Goal: Information Seeking & Learning: Learn about a topic

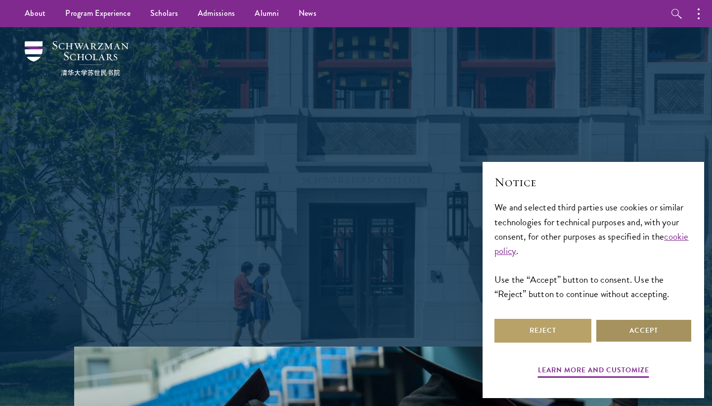
click at [640, 328] on button "Accept" at bounding box center [644, 331] width 97 height 24
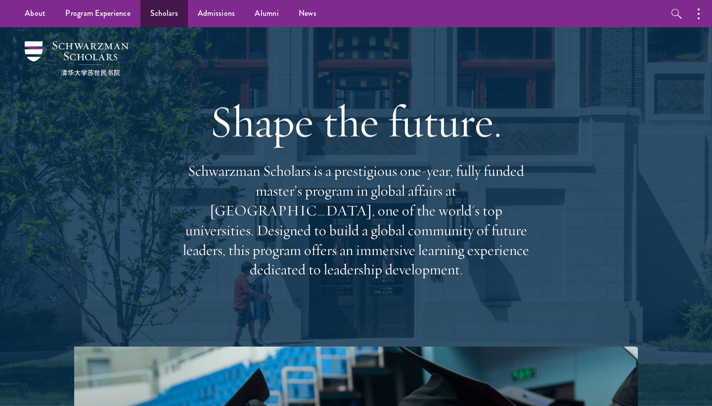
click at [176, 15] on link "Scholars" at bounding box center [163, 13] width 47 height 27
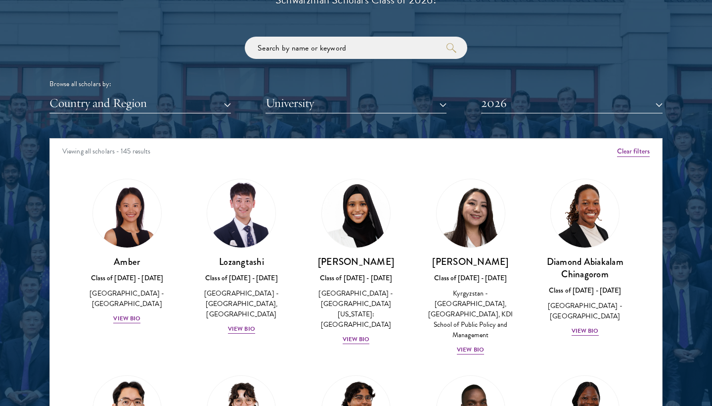
scroll to position [1189, 0]
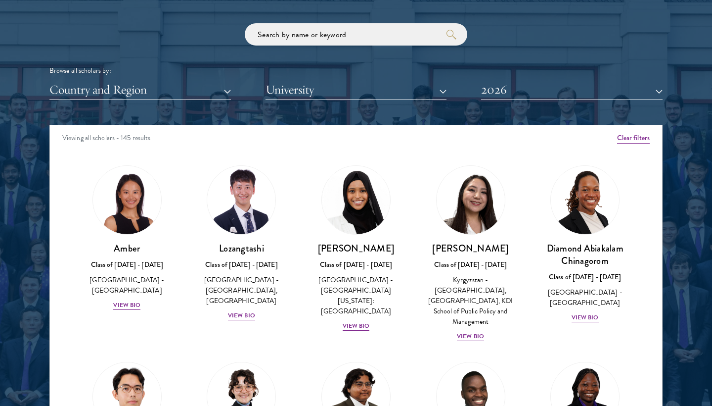
drag, startPoint x: 5, startPoint y: 89, endPoint x: 446, endPoint y: 88, distance: 440.2
click at [446, 88] on button "University" at bounding box center [357, 90] width 182 height 20
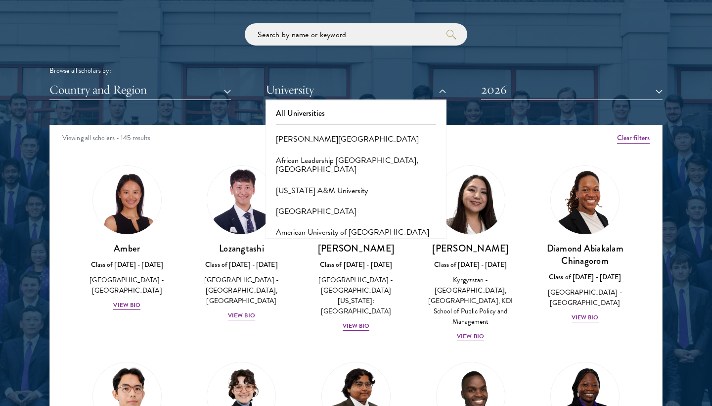
click at [446, 87] on button "University" at bounding box center [357, 90] width 182 height 20
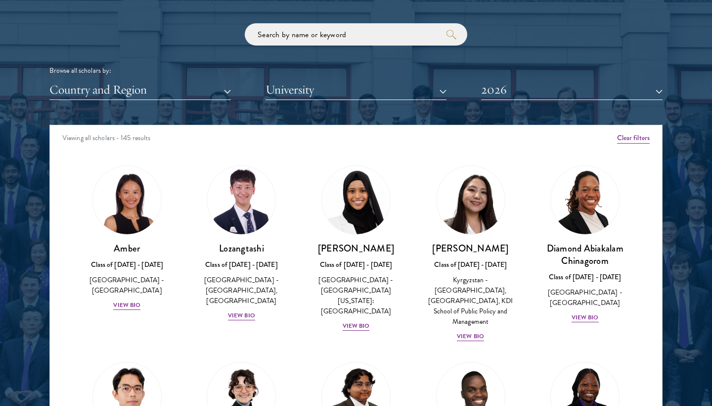
drag, startPoint x: 446, startPoint y: 88, endPoint x: 227, endPoint y: 82, distance: 218.7
click at [227, 82] on button "Country and Region" at bounding box center [140, 90] width 182 height 20
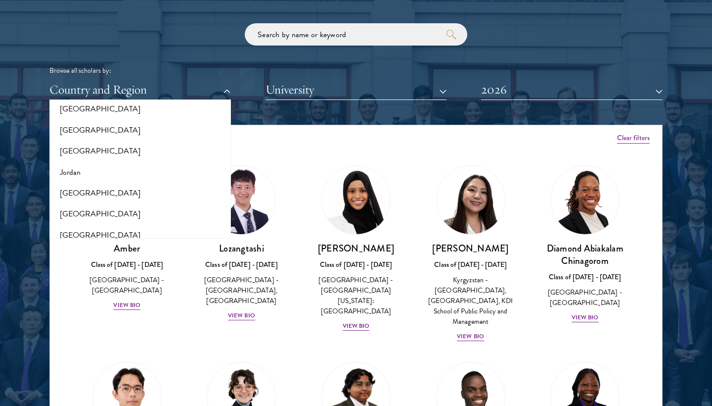
scroll to position [889, 0]
click at [77, 141] on button "[GEOGRAPHIC_DATA]" at bounding box center [140, 151] width 176 height 21
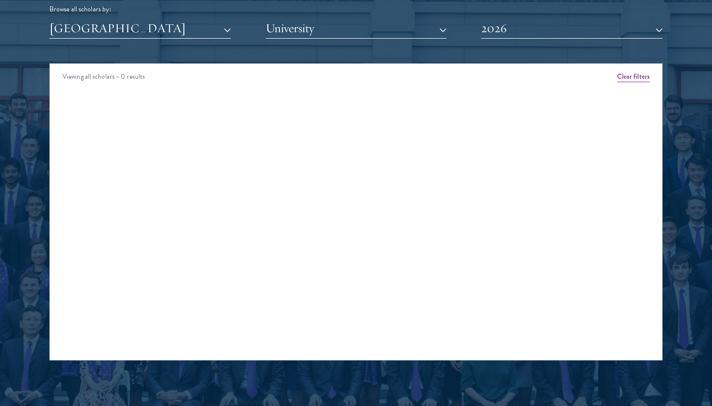
scroll to position [1251, 0]
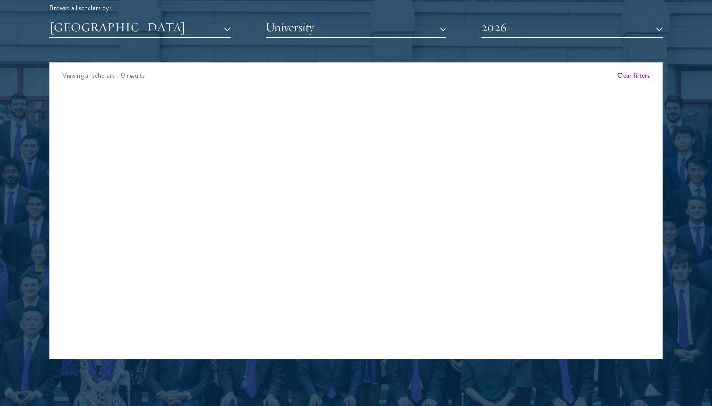
drag, startPoint x: 77, startPoint y: 139, endPoint x: 113, endPoint y: 31, distance: 113.7
click at [113, 31] on button "[GEOGRAPHIC_DATA]" at bounding box center [140, 27] width 182 height 20
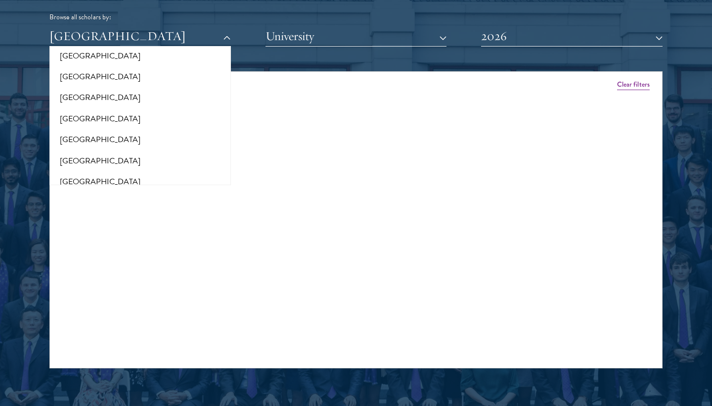
scroll to position [1992, 0]
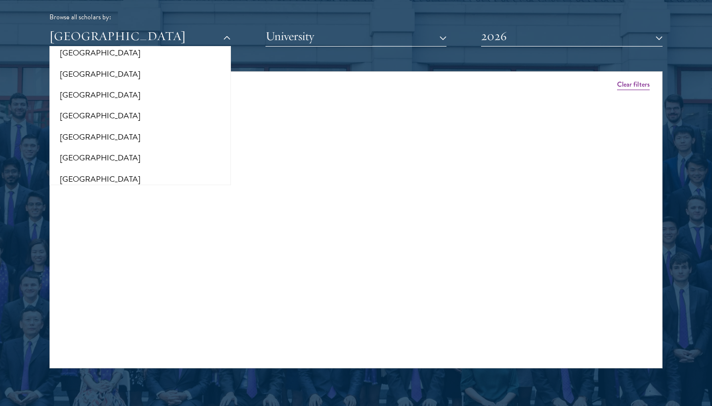
click at [89, 147] on button "[GEOGRAPHIC_DATA]" at bounding box center [140, 157] width 176 height 21
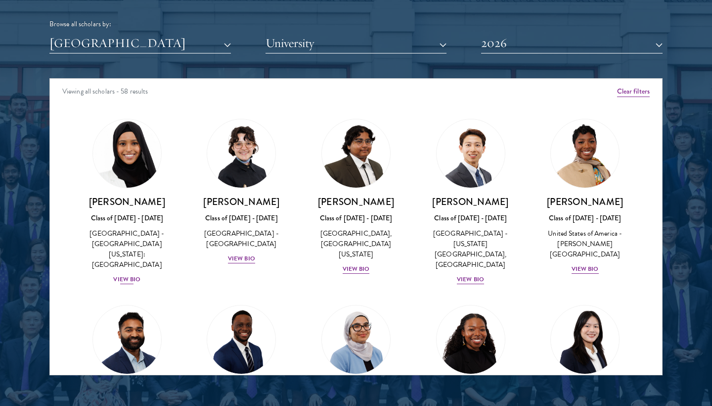
scroll to position [1239, 0]
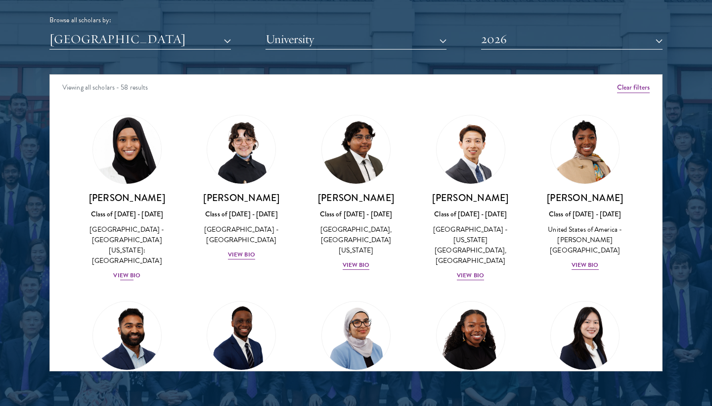
click at [163, 35] on button "[GEOGRAPHIC_DATA]" at bounding box center [140, 39] width 182 height 20
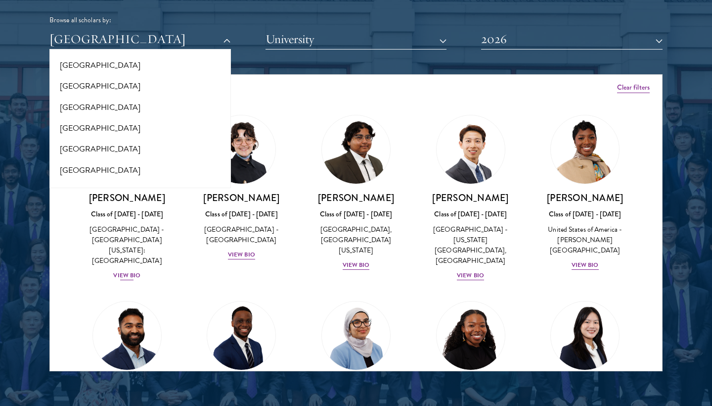
scroll to position [1761, 0]
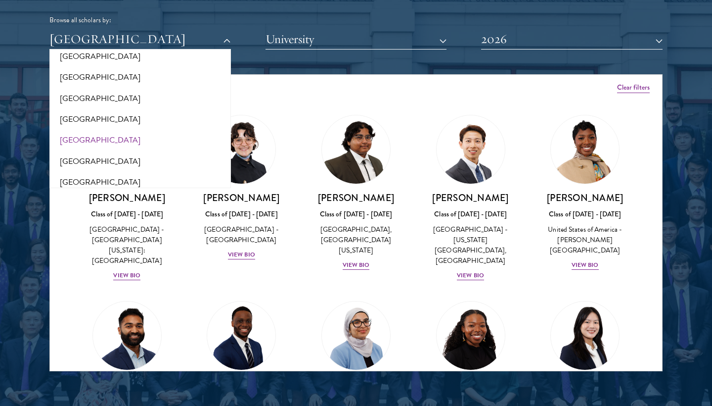
drag, startPoint x: 89, startPoint y: 127, endPoint x: 80, endPoint y: 109, distance: 19.9
click at [80, 130] on button "[GEOGRAPHIC_DATA]" at bounding box center [140, 140] width 176 height 21
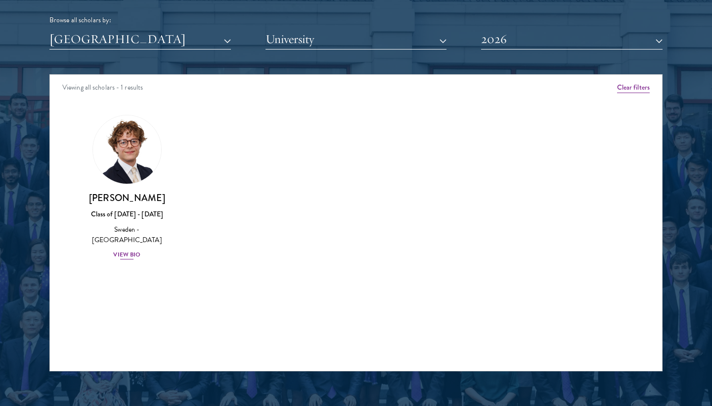
drag, startPoint x: 80, startPoint y: 109, endPoint x: 127, endPoint y: 140, distance: 56.0
click at [127, 140] on img at bounding box center [127, 149] width 75 height 75
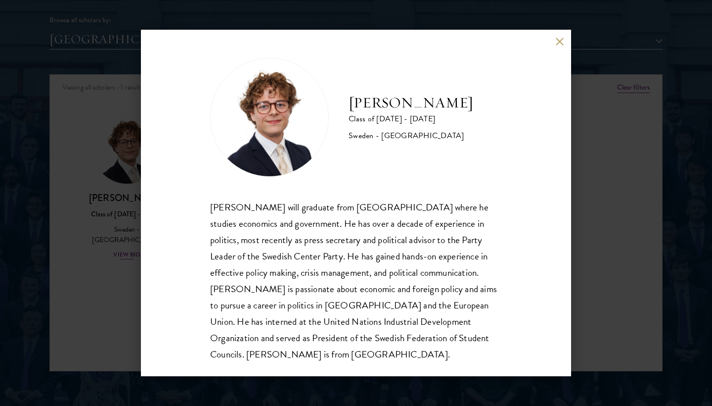
scroll to position [1, 0]
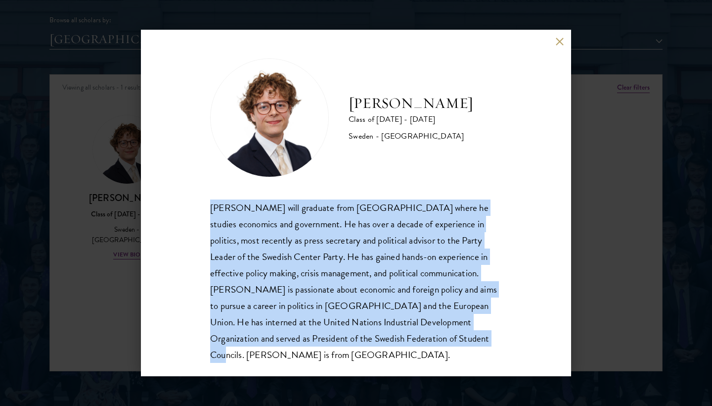
drag, startPoint x: 127, startPoint y: 140, endPoint x: 386, endPoint y: 351, distance: 333.7
click at [386, 351] on div "[PERSON_NAME] Class of [DATE] - [DATE] [GEOGRAPHIC_DATA] - [GEOGRAPHIC_DATA] [P…" at bounding box center [356, 203] width 430 height 346
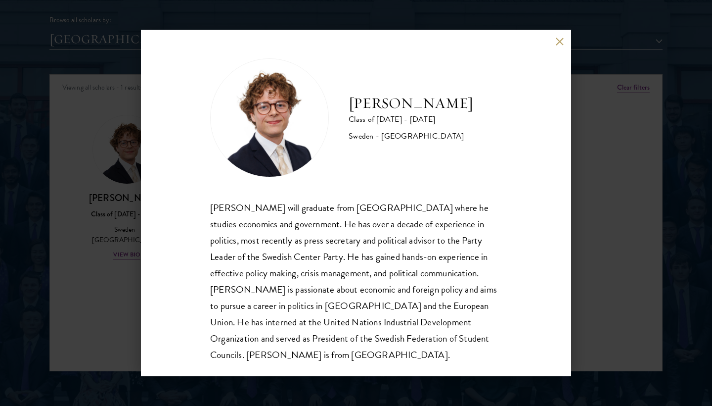
drag, startPoint x: 386, startPoint y: 351, endPoint x: 563, endPoint y: 47, distance: 351.8
click at [563, 47] on div "[PERSON_NAME] Class of [DATE] - [DATE] [GEOGRAPHIC_DATA] - [GEOGRAPHIC_DATA] [P…" at bounding box center [356, 203] width 430 height 346
drag, startPoint x: 563, startPoint y: 47, endPoint x: 562, endPoint y: 41, distance: 6.0
click at [562, 41] on button at bounding box center [559, 41] width 8 height 8
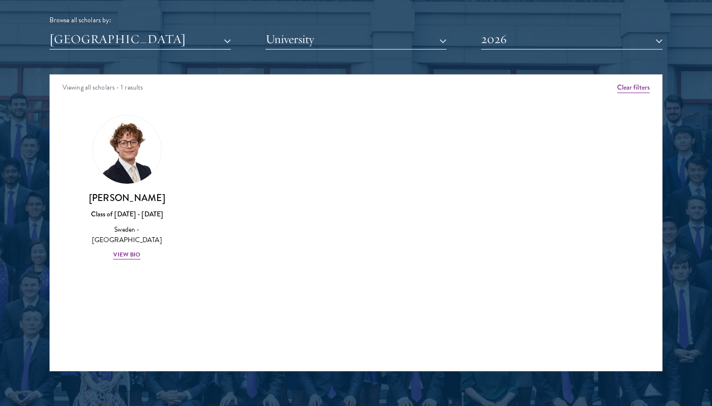
click at [589, 41] on button "2026" at bounding box center [572, 39] width 182 height 20
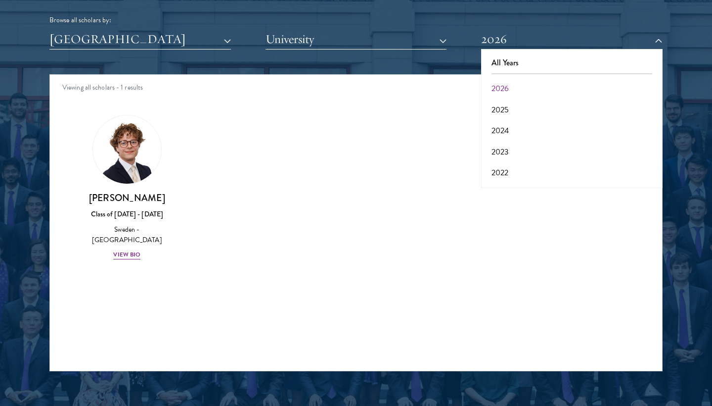
scroll to position [0, 0]
click at [510, 59] on button "All Years" at bounding box center [572, 62] width 176 height 21
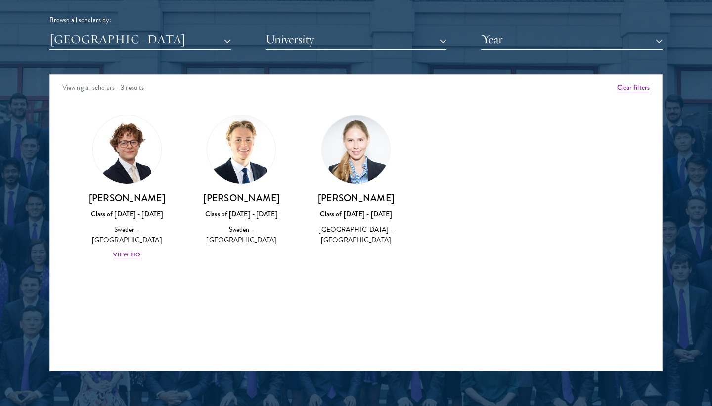
drag, startPoint x: 510, startPoint y: 59, endPoint x: 132, endPoint y: 49, distance: 378.5
click at [132, 49] on div "Scholar Directory Congratulations and welcome to the Schwarzman Scholars Class …" at bounding box center [355, 119] width 613 height 503
drag, startPoint x: 132, startPoint y: 49, endPoint x: 140, endPoint y: 43, distance: 10.3
click at [140, 43] on button "[GEOGRAPHIC_DATA]" at bounding box center [140, 39] width 182 height 20
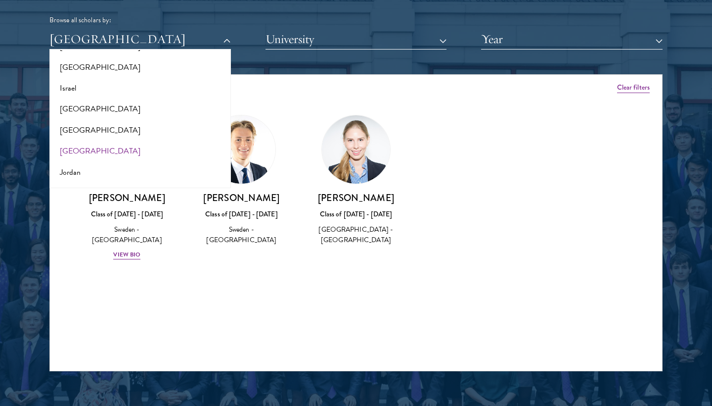
scroll to position [835, 0]
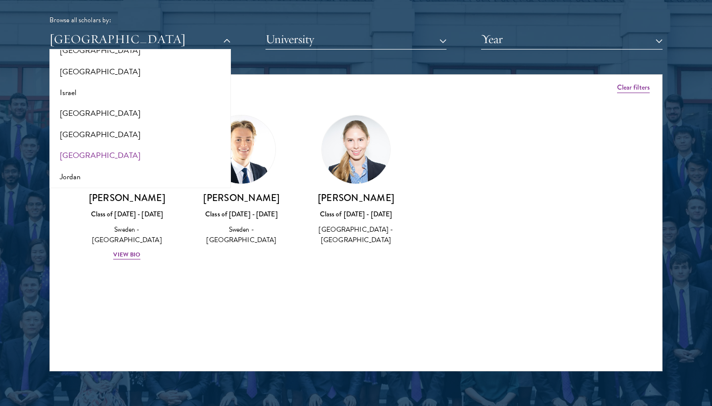
drag, startPoint x: 140, startPoint y: 43, endPoint x: 74, endPoint y: 141, distance: 118.0
click at [74, 145] on button "[GEOGRAPHIC_DATA]" at bounding box center [140, 155] width 176 height 21
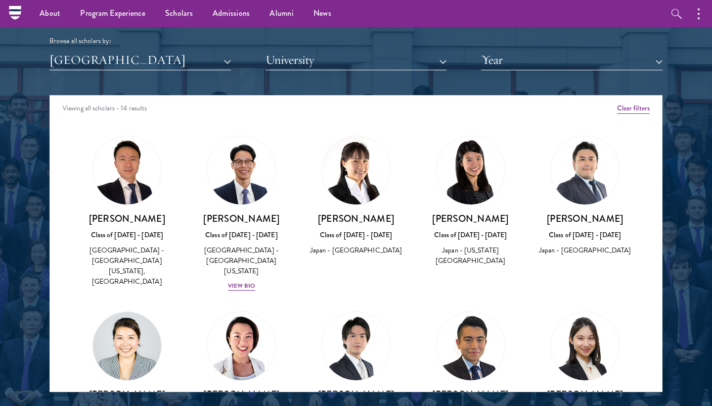
scroll to position [1204, 0]
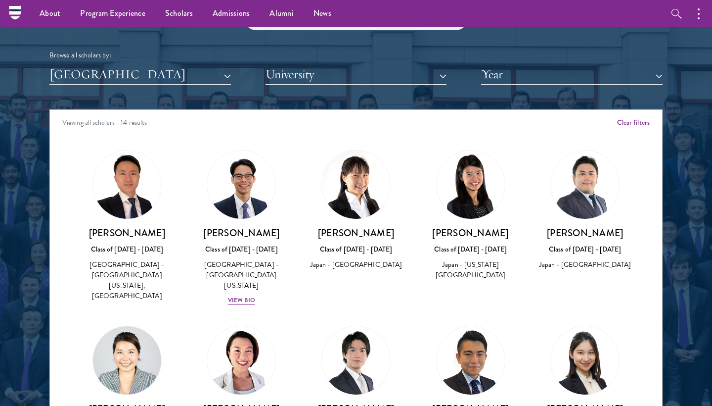
click at [83, 68] on button "[GEOGRAPHIC_DATA]" at bounding box center [140, 74] width 182 height 20
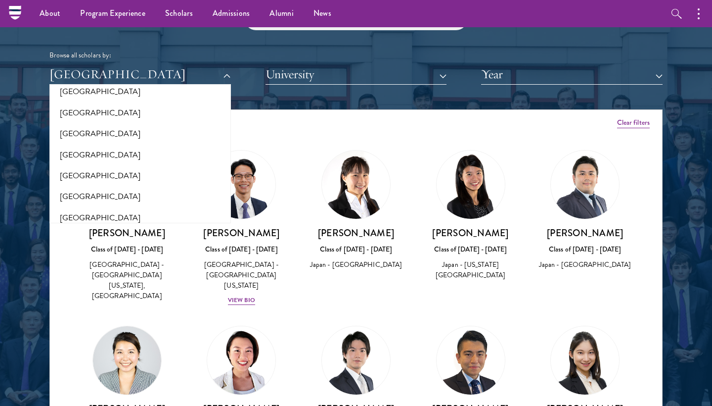
scroll to position [2054, 0]
click at [21, 150] on div at bounding box center [356, 155] width 712 height 602
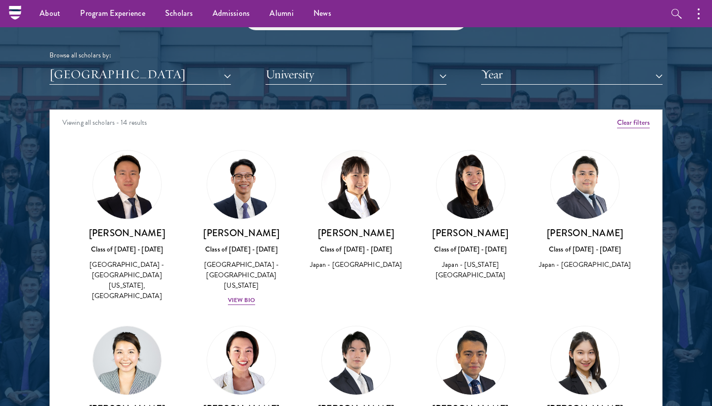
click at [324, 72] on button "University" at bounding box center [357, 74] width 182 height 20
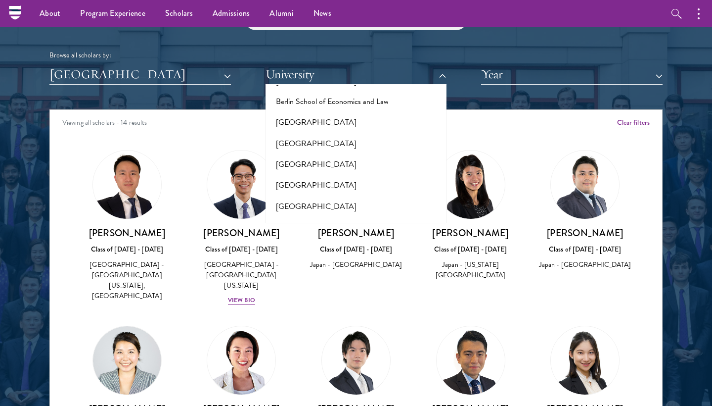
scroll to position [781, 0]
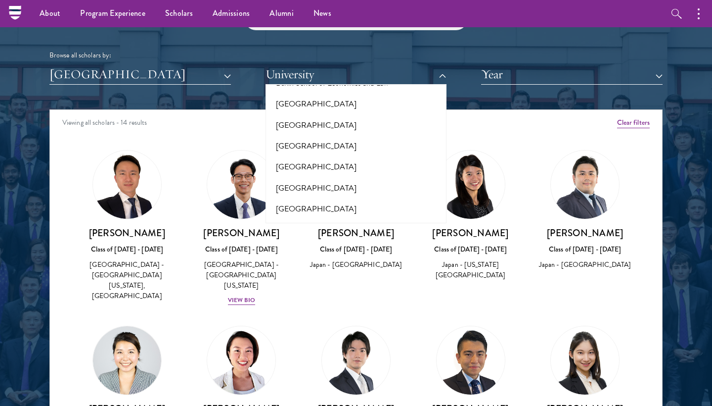
drag, startPoint x: 74, startPoint y: 141, endPoint x: 358, endPoint y: 35, distance: 303.7
click at [358, 35] on div "Browse all scholars by: [GEOGRAPHIC_DATA] All Countries and Regions [GEOGRAPHIC…" at bounding box center [355, 46] width 613 height 77
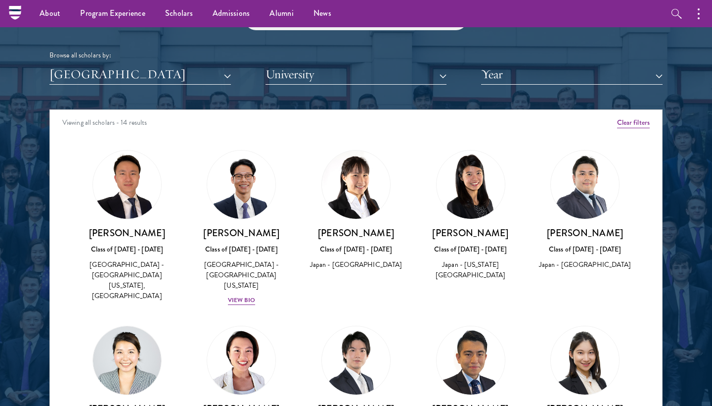
click at [539, 67] on button "Year" at bounding box center [572, 74] width 182 height 20
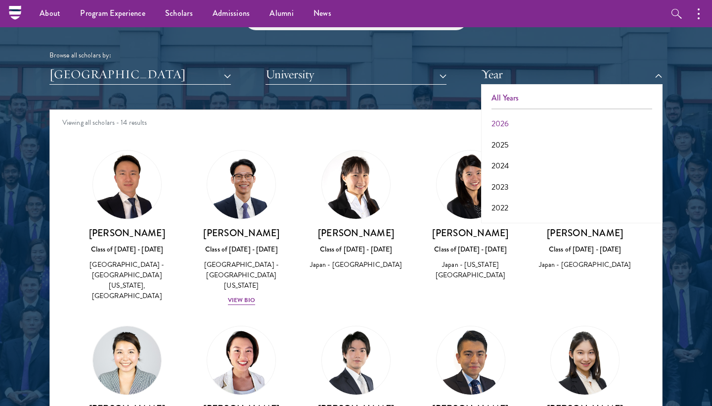
drag, startPoint x: 358, startPoint y: 35, endPoint x: 508, endPoint y: 96, distance: 162.6
click at [508, 96] on button "All Years" at bounding box center [572, 98] width 176 height 21
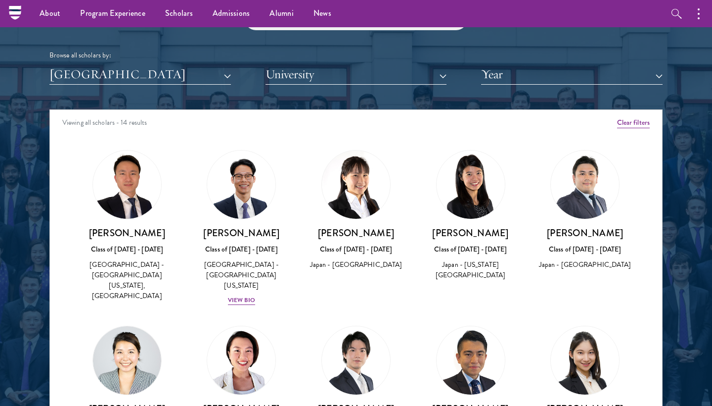
click at [511, 67] on button "Year" at bounding box center [572, 74] width 182 height 20
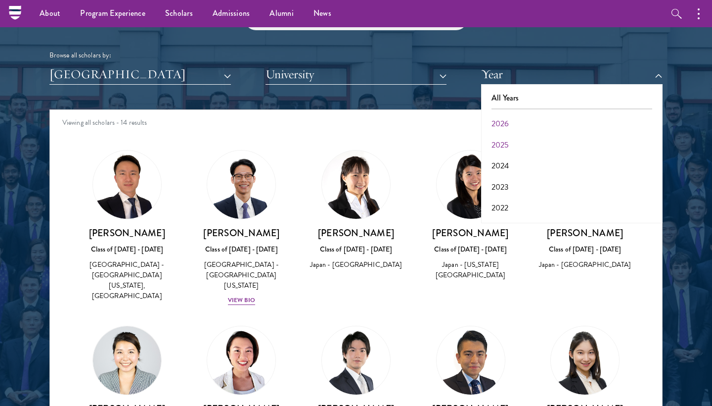
drag, startPoint x: 508, startPoint y: 96, endPoint x: 508, endPoint y: 140, distance: 44.0
click at [508, 140] on button "2025" at bounding box center [572, 145] width 176 height 21
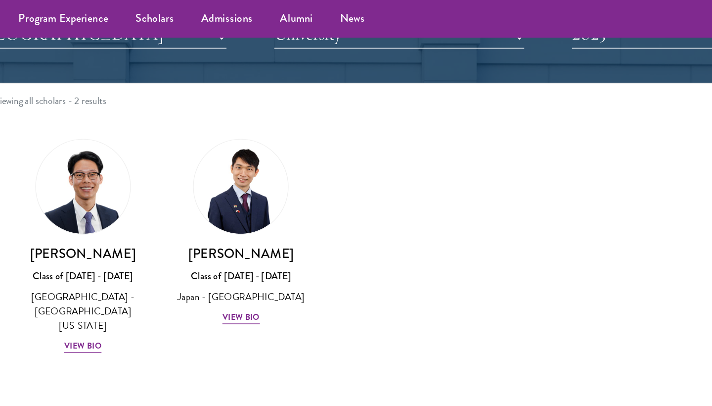
scroll to position [1195, 0]
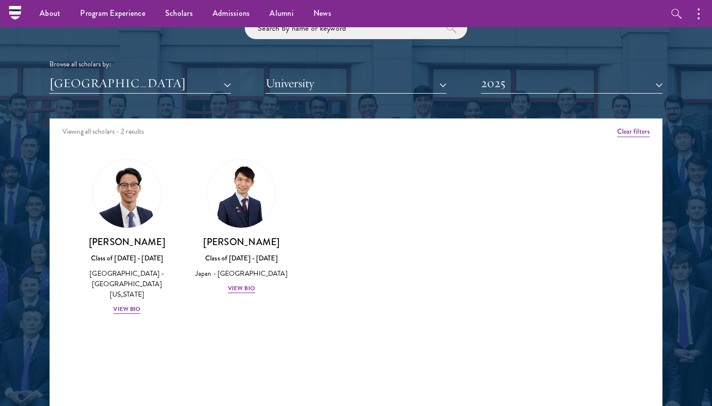
drag, startPoint x: 508, startPoint y: 140, endPoint x: 533, endPoint y: 78, distance: 67.2
click at [533, 78] on button "2025" at bounding box center [572, 83] width 182 height 20
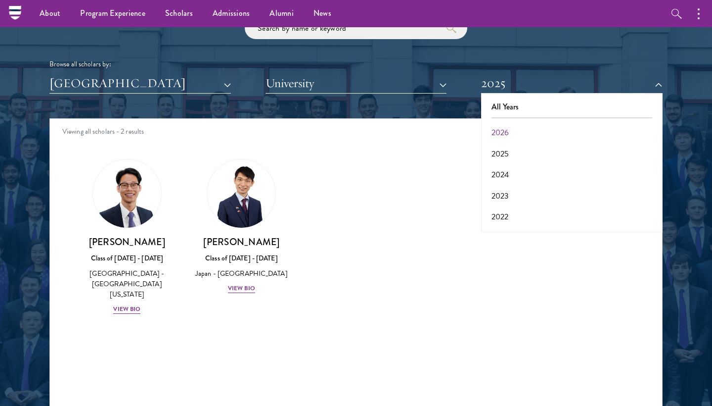
click at [514, 165] on button "2024" at bounding box center [572, 174] width 176 height 21
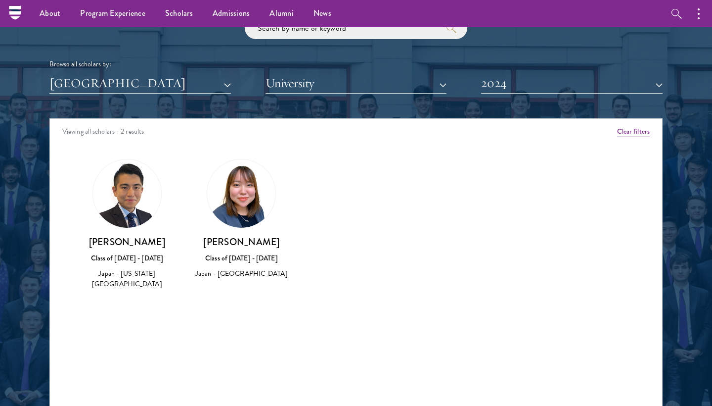
click at [517, 83] on button "2024" at bounding box center [572, 83] width 182 height 20
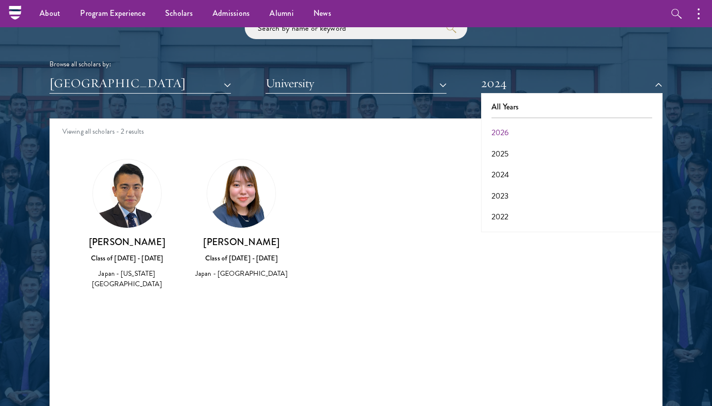
click at [506, 189] on button "2023" at bounding box center [572, 195] width 176 height 21
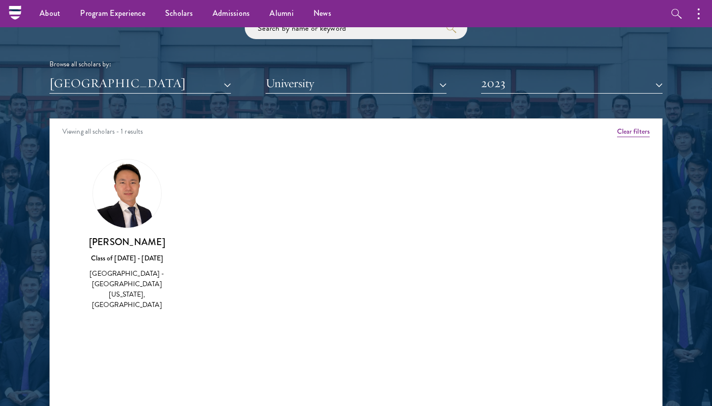
drag, startPoint x: 506, startPoint y: 189, endPoint x: 521, endPoint y: 81, distance: 110.0
click at [521, 81] on button "2023" at bounding box center [572, 83] width 182 height 20
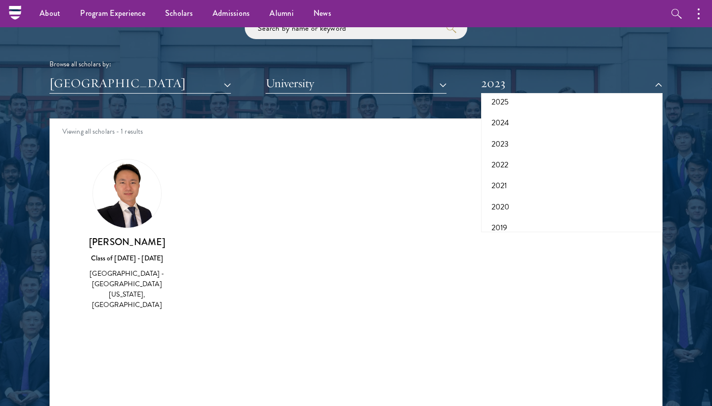
scroll to position [74, 0]
click at [511, 136] on button "2022" at bounding box center [572, 142] width 176 height 21
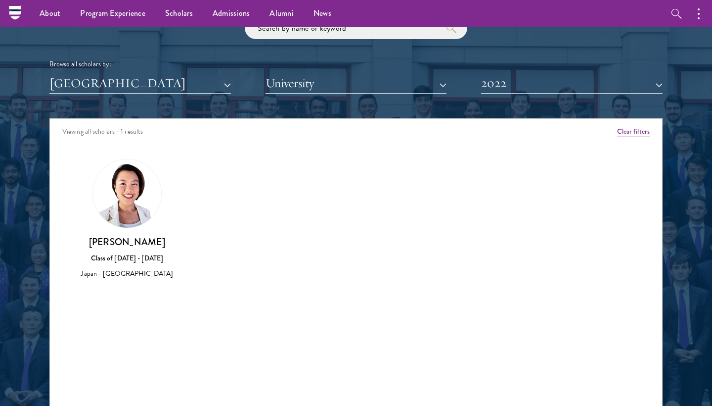
drag, startPoint x: 511, startPoint y: 136, endPoint x: 514, endPoint y: 81, distance: 55.0
click at [514, 81] on button "2022" at bounding box center [572, 83] width 182 height 20
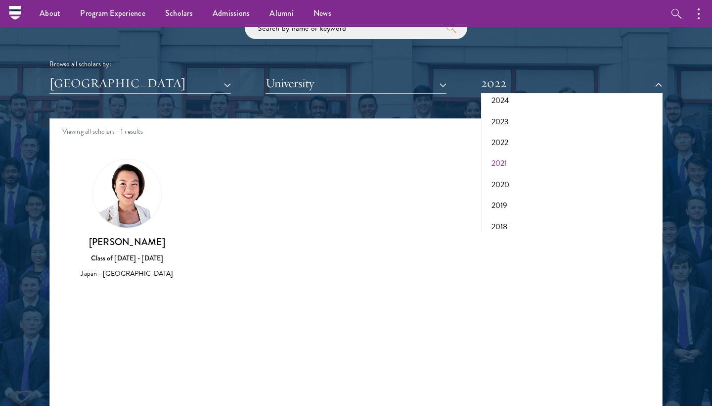
drag, startPoint x: 514, startPoint y: 81, endPoint x: 508, endPoint y: 157, distance: 76.4
click at [508, 157] on button "2021" at bounding box center [572, 163] width 176 height 21
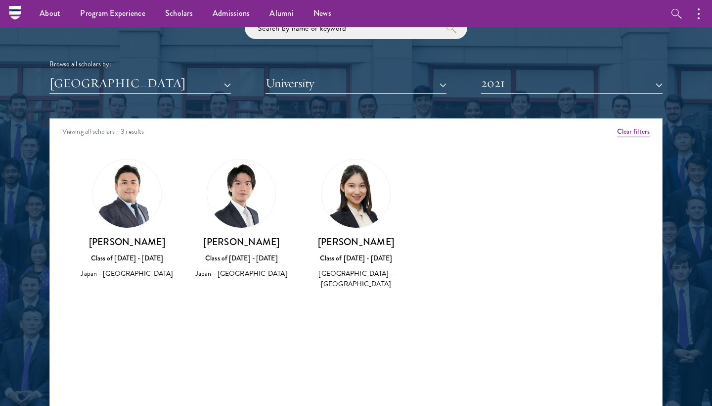
drag, startPoint x: 508, startPoint y: 157, endPoint x: 518, endPoint y: 86, distance: 71.4
click at [518, 86] on button "2021" at bounding box center [572, 83] width 182 height 20
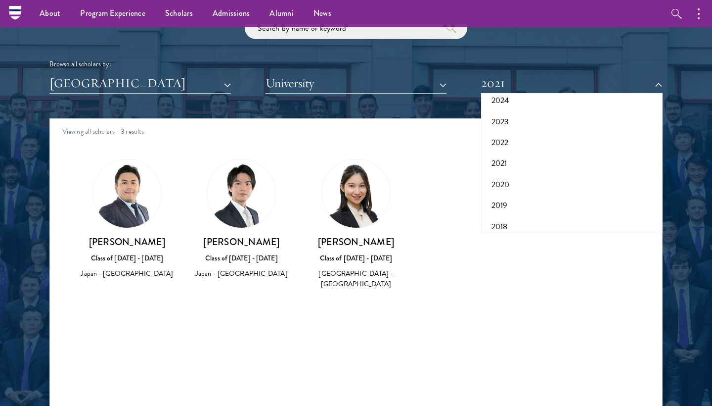
click at [507, 179] on button "2020" at bounding box center [572, 184] width 176 height 21
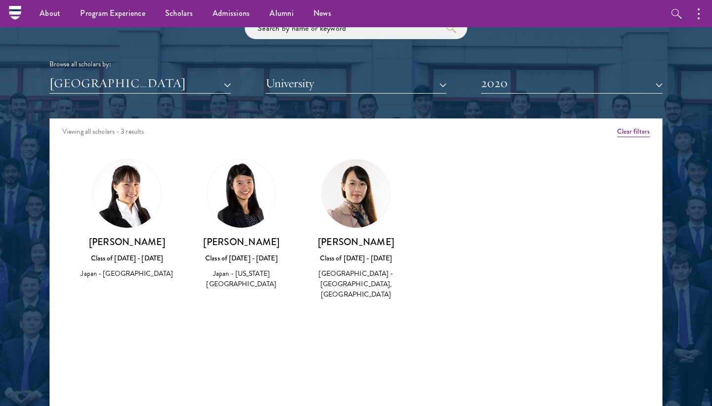
drag, startPoint x: 507, startPoint y: 179, endPoint x: 506, endPoint y: 86, distance: 93.0
click at [506, 86] on button "2020" at bounding box center [572, 83] width 182 height 20
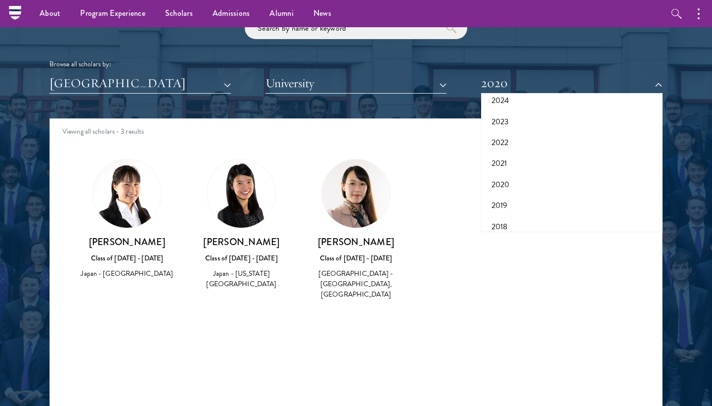
click at [508, 198] on button "2019" at bounding box center [572, 205] width 176 height 21
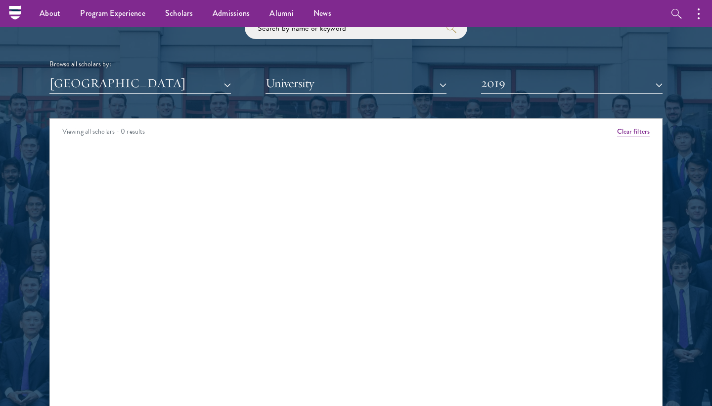
drag, startPoint x: 508, startPoint y: 198, endPoint x: 504, endPoint y: 85, distance: 113.4
click at [504, 85] on button "2019" at bounding box center [572, 83] width 182 height 20
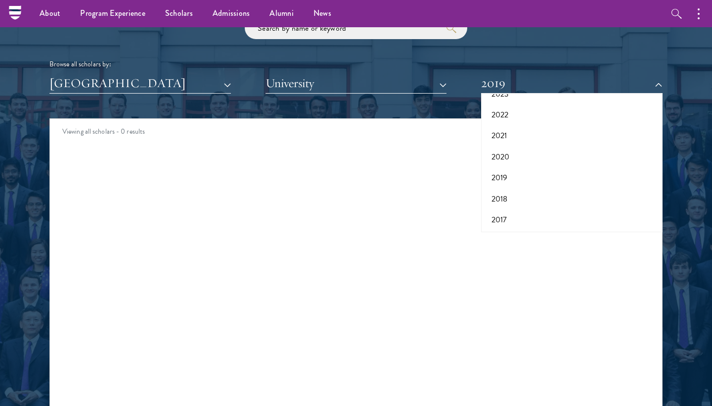
scroll to position [101, 0]
click at [506, 199] on button "2018" at bounding box center [572, 199] width 176 height 21
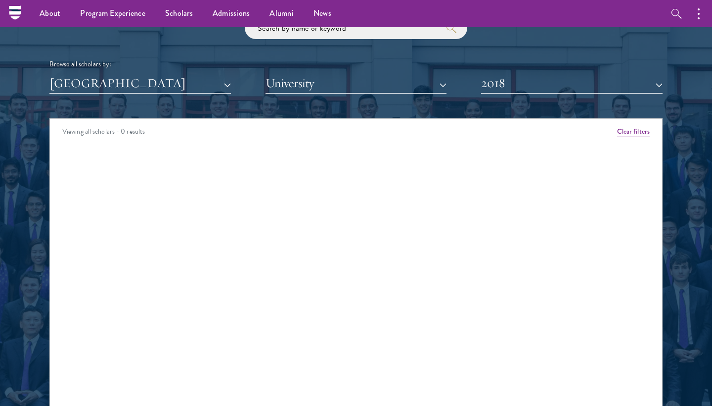
click at [530, 86] on button "2018" at bounding box center [572, 83] width 182 height 20
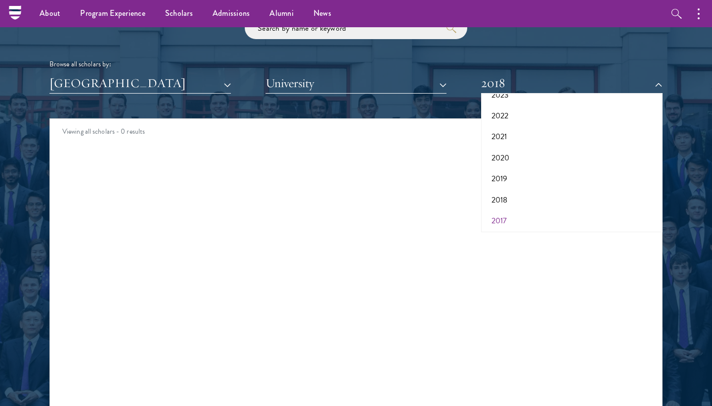
drag, startPoint x: 506, startPoint y: 199, endPoint x: 509, endPoint y: 213, distance: 14.2
click at [509, 213] on button "2017" at bounding box center [572, 220] width 176 height 21
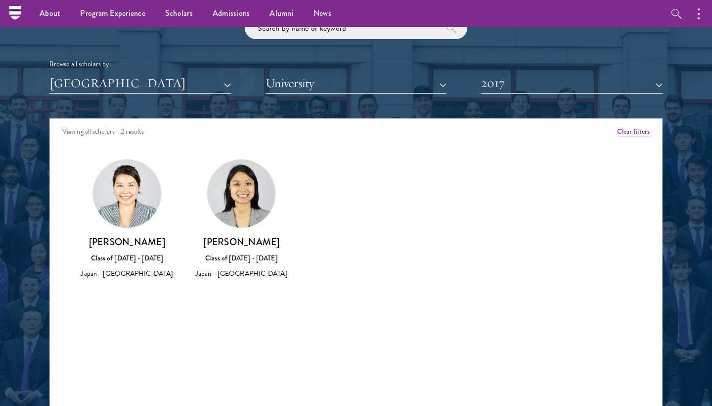
click at [512, 78] on button "2017" at bounding box center [572, 83] width 182 height 20
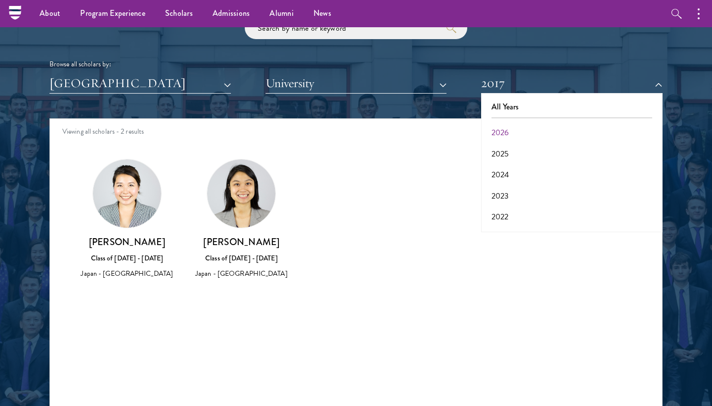
click at [504, 127] on button "2026" at bounding box center [572, 132] width 176 height 21
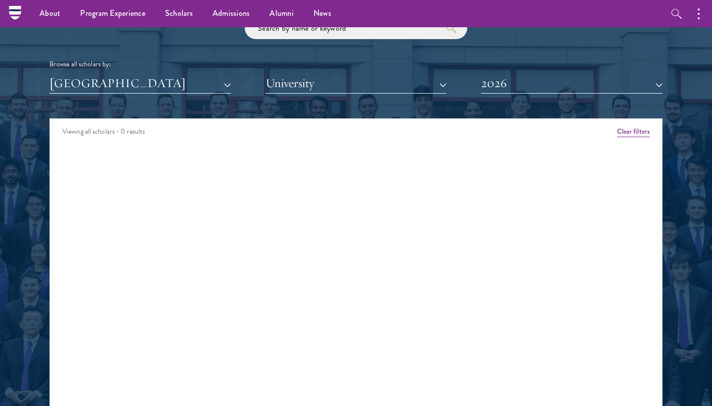
click at [496, 73] on button "2026" at bounding box center [572, 83] width 182 height 20
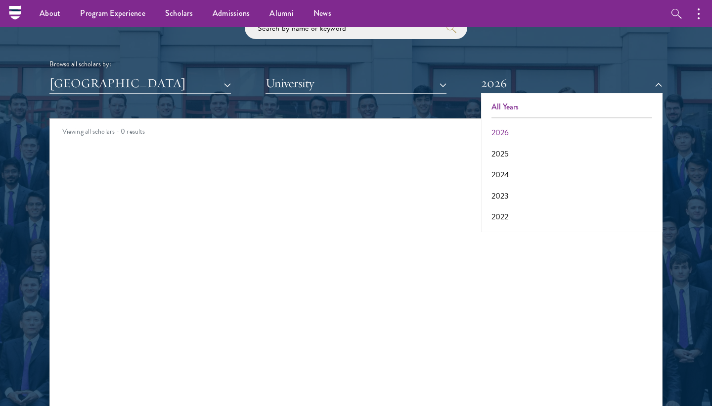
drag, startPoint x: 504, startPoint y: 127, endPoint x: 494, endPoint y: 101, distance: 27.6
click at [494, 101] on button "All Years" at bounding box center [572, 106] width 176 height 21
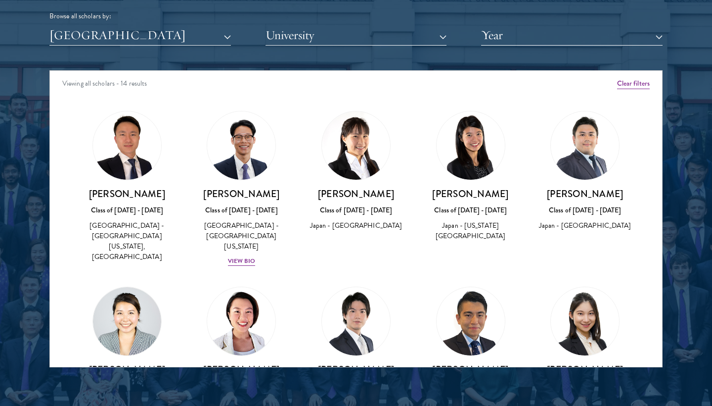
drag, startPoint x: 494, startPoint y: 101, endPoint x: 320, endPoint y: 29, distance: 188.5
click at [320, 29] on button "University" at bounding box center [357, 35] width 182 height 20
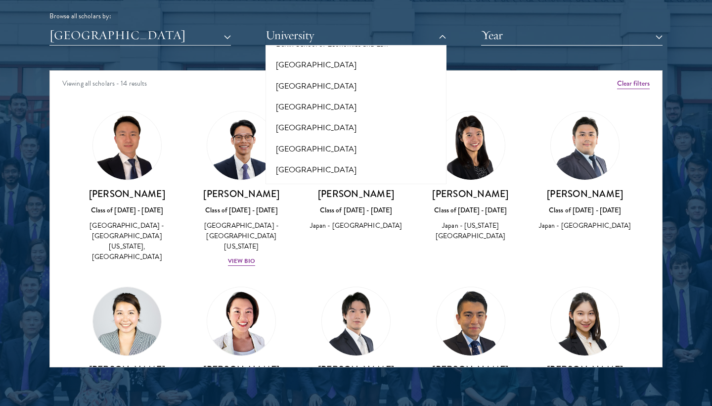
drag, startPoint x: 320, startPoint y: 29, endPoint x: 247, endPoint y: 26, distance: 72.3
click at [247, 26] on div "[GEOGRAPHIC_DATA] All Countries and Regions [GEOGRAPHIC_DATA] [GEOGRAPHIC_DATA]…" at bounding box center [355, 35] width 613 height 20
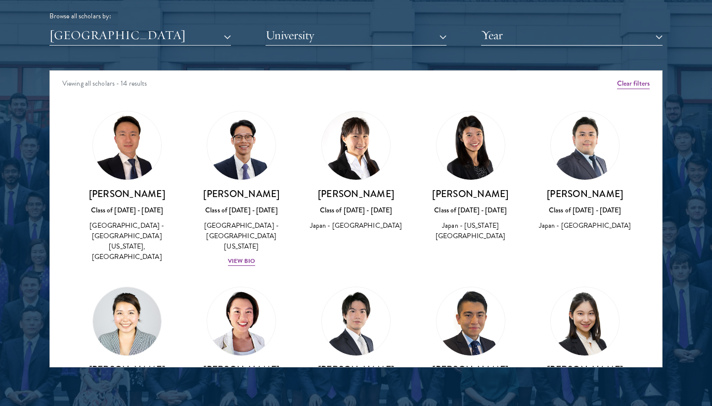
drag, startPoint x: 247, startPoint y: 26, endPoint x: 232, endPoint y: 33, distance: 16.6
click at [232, 33] on div "[GEOGRAPHIC_DATA] All Countries and Regions [GEOGRAPHIC_DATA] [GEOGRAPHIC_DATA]…" at bounding box center [355, 35] width 613 height 20
click at [228, 33] on button "[GEOGRAPHIC_DATA]" at bounding box center [140, 35] width 182 height 20
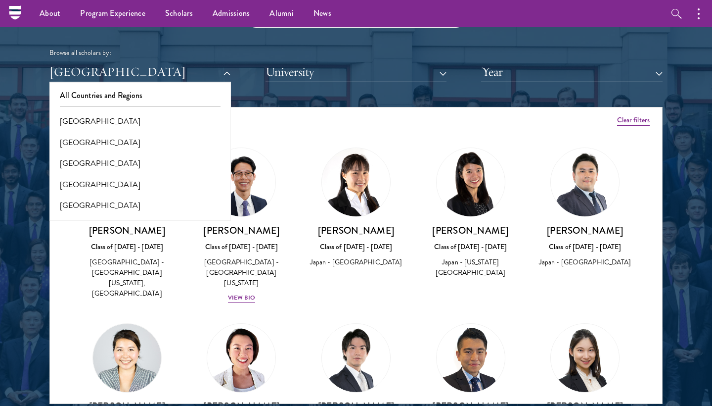
click at [86, 122] on button "[GEOGRAPHIC_DATA]" at bounding box center [140, 121] width 176 height 21
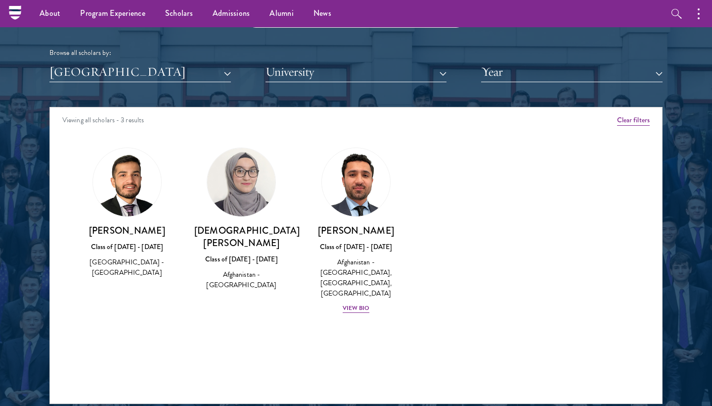
drag, startPoint x: 86, startPoint y: 122, endPoint x: 113, endPoint y: 64, distance: 64.2
click at [113, 64] on button "[GEOGRAPHIC_DATA]" at bounding box center [140, 72] width 182 height 20
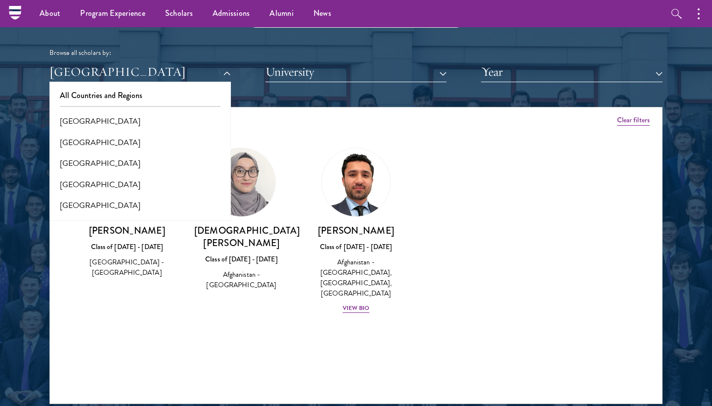
click at [98, 137] on button "[GEOGRAPHIC_DATA]" at bounding box center [140, 142] width 176 height 21
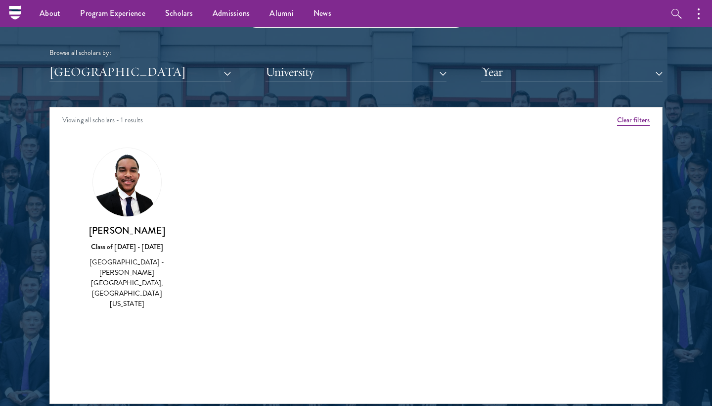
click at [132, 64] on button "[GEOGRAPHIC_DATA]" at bounding box center [140, 72] width 182 height 20
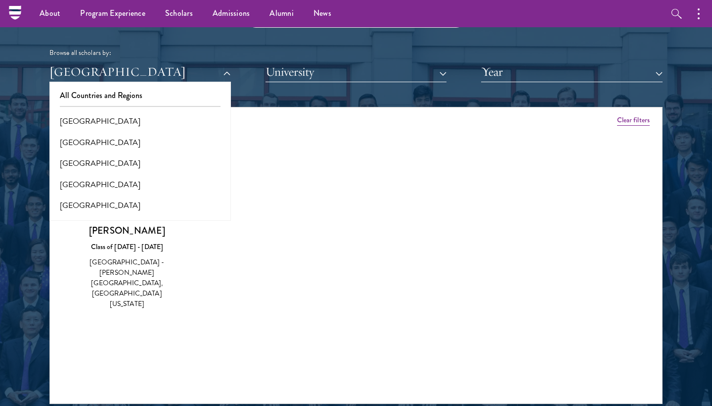
click at [86, 160] on button "[GEOGRAPHIC_DATA]" at bounding box center [140, 163] width 176 height 21
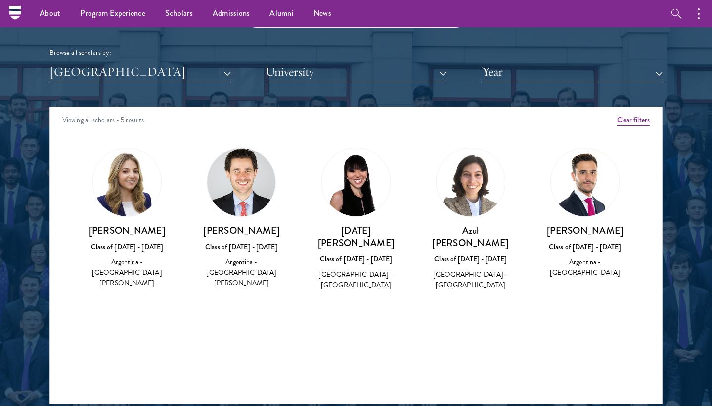
click at [120, 76] on button "[GEOGRAPHIC_DATA]" at bounding box center [140, 72] width 182 height 20
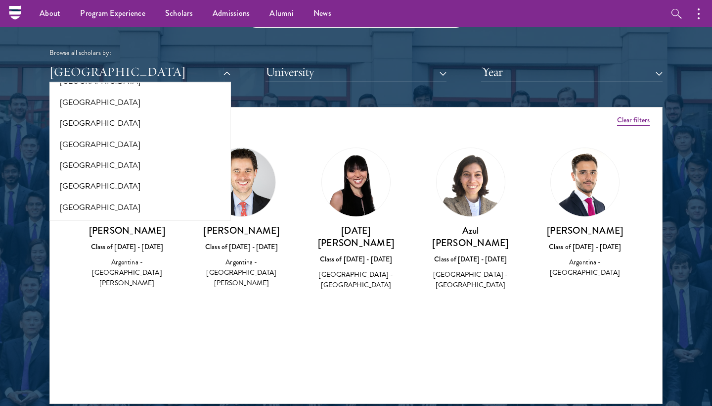
scroll to position [48, 0]
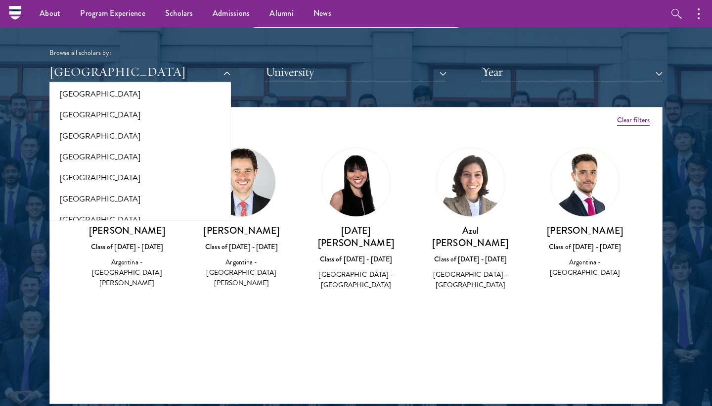
click at [88, 133] on button "[GEOGRAPHIC_DATA]" at bounding box center [140, 136] width 176 height 21
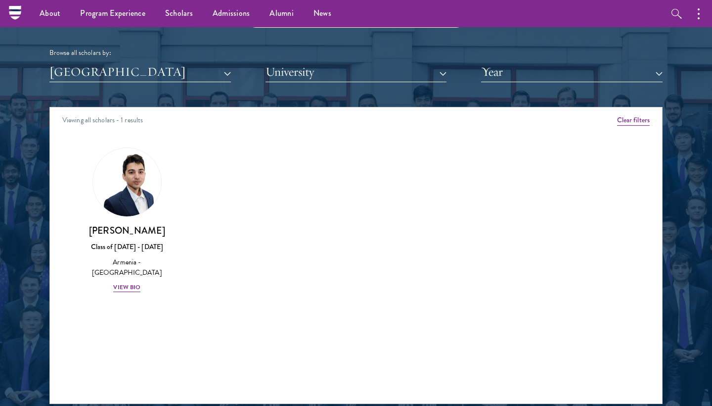
drag, startPoint x: 88, startPoint y: 133, endPoint x: 109, endPoint y: 74, distance: 62.9
click at [109, 74] on button "[GEOGRAPHIC_DATA]" at bounding box center [140, 72] width 182 height 20
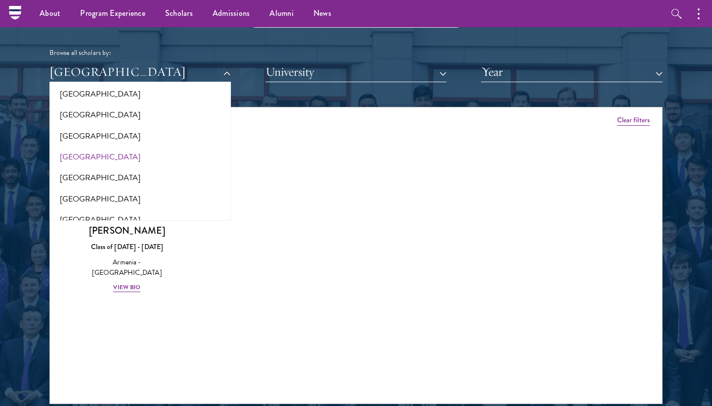
drag, startPoint x: 109, startPoint y: 74, endPoint x: 77, endPoint y: 151, distance: 83.9
click at [77, 151] on button "[GEOGRAPHIC_DATA]" at bounding box center [140, 156] width 176 height 21
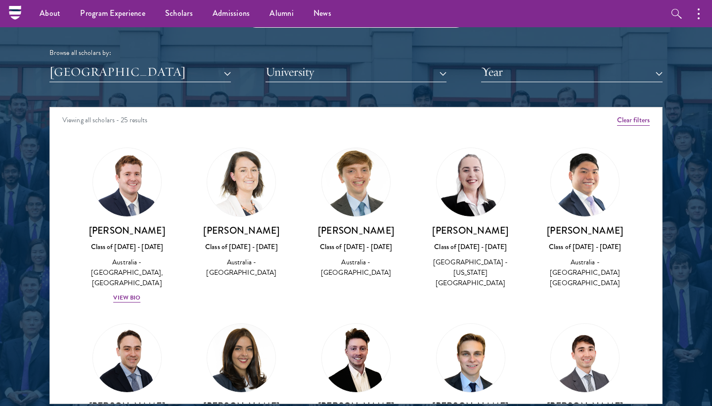
click at [114, 72] on button "[GEOGRAPHIC_DATA]" at bounding box center [140, 72] width 182 height 20
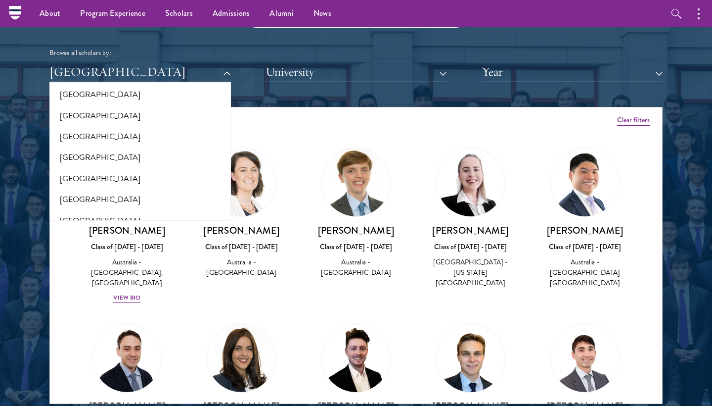
scroll to position [69, 0]
click at [77, 152] on button "[GEOGRAPHIC_DATA]" at bounding box center [140, 157] width 176 height 21
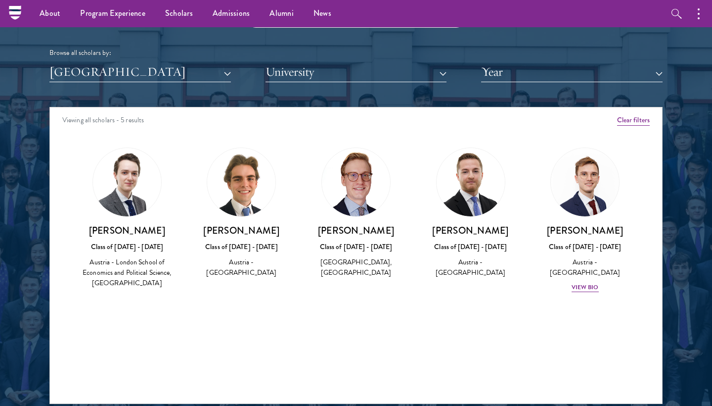
click at [104, 68] on button "[GEOGRAPHIC_DATA]" at bounding box center [140, 72] width 182 height 20
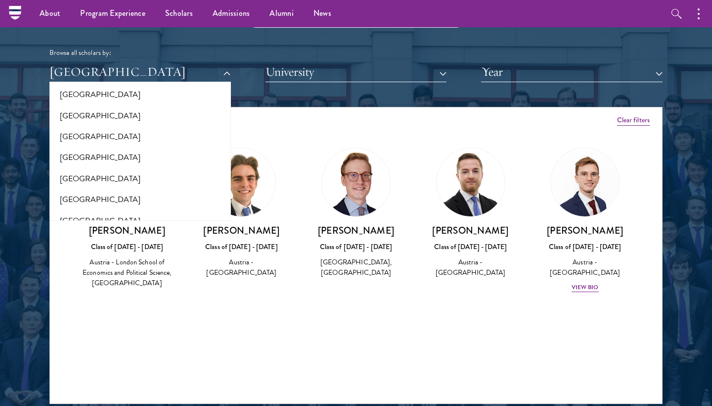
click at [79, 180] on button "[GEOGRAPHIC_DATA]" at bounding box center [140, 178] width 176 height 21
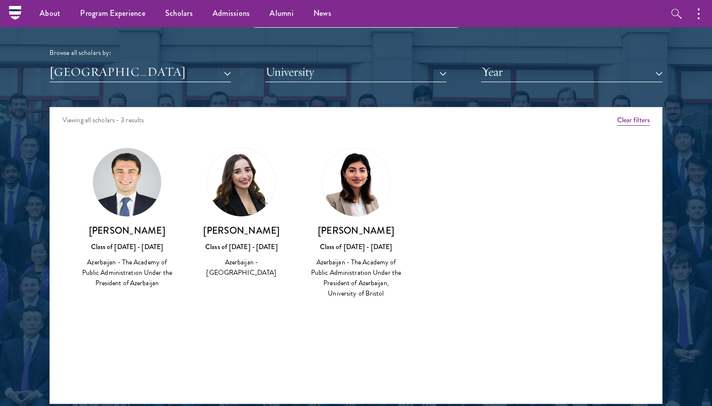
click at [103, 69] on button "[GEOGRAPHIC_DATA]" at bounding box center [140, 72] width 182 height 20
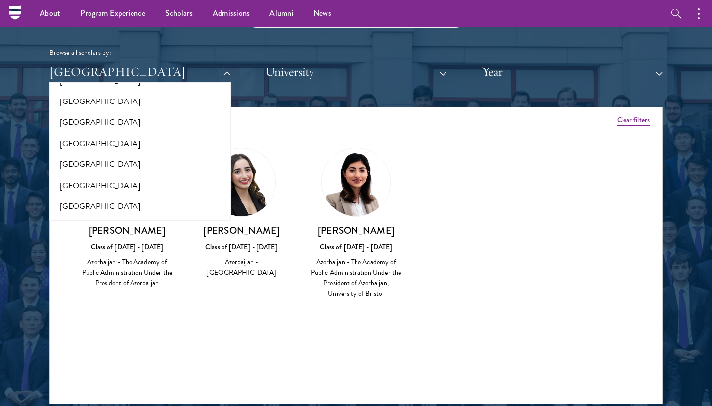
scroll to position [109, 0]
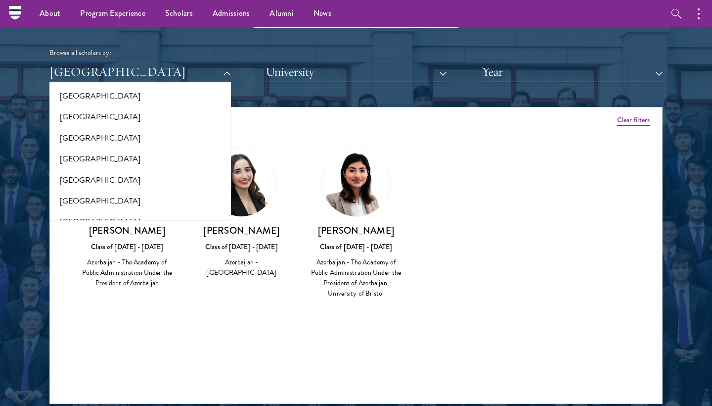
click at [96, 153] on button "[GEOGRAPHIC_DATA]" at bounding box center [140, 158] width 176 height 21
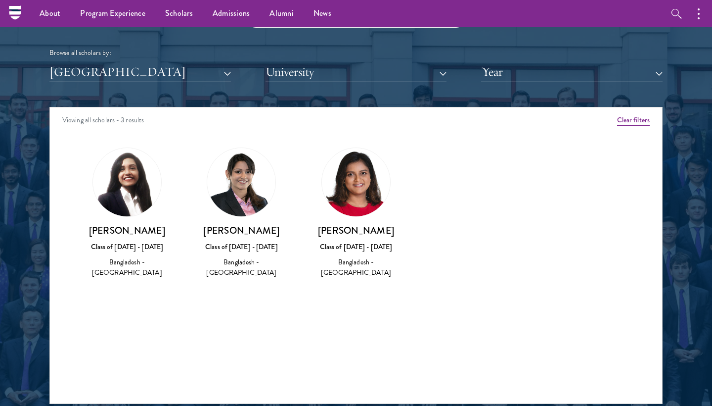
drag, startPoint x: 96, startPoint y: 153, endPoint x: 88, endPoint y: 67, distance: 86.5
click at [88, 67] on button "[GEOGRAPHIC_DATA]" at bounding box center [140, 72] width 182 height 20
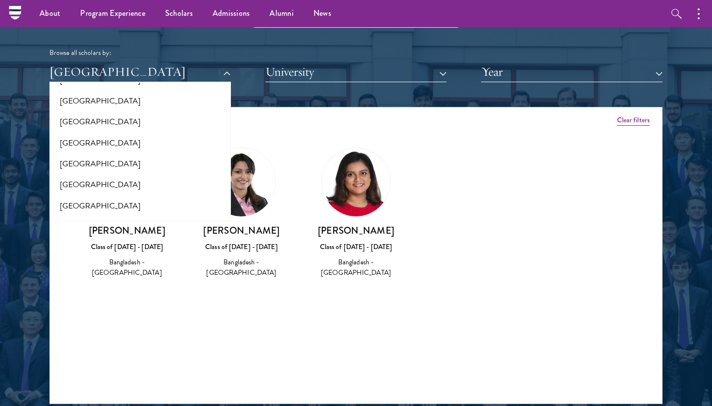
scroll to position [148, 0]
click at [91, 141] on button "[GEOGRAPHIC_DATA]" at bounding box center [140, 141] width 176 height 21
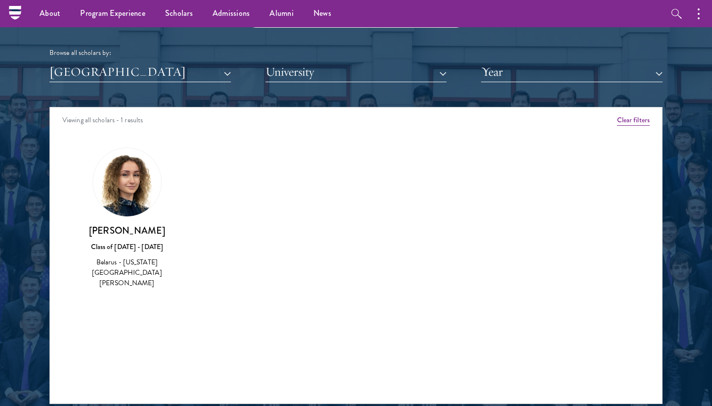
click at [111, 74] on button "[GEOGRAPHIC_DATA]" at bounding box center [140, 72] width 182 height 20
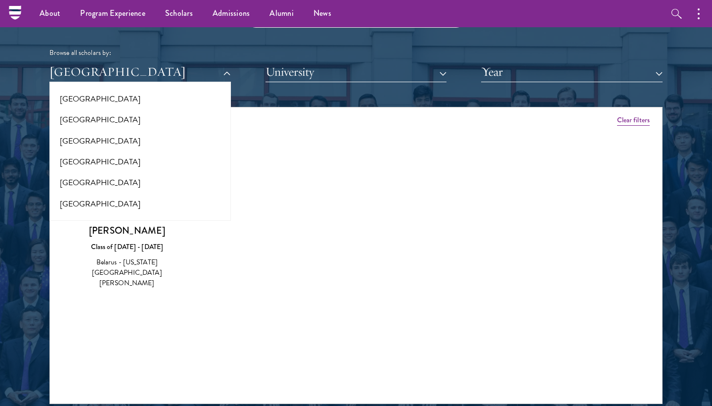
click at [84, 158] on button "[GEOGRAPHIC_DATA]" at bounding box center [140, 161] width 176 height 21
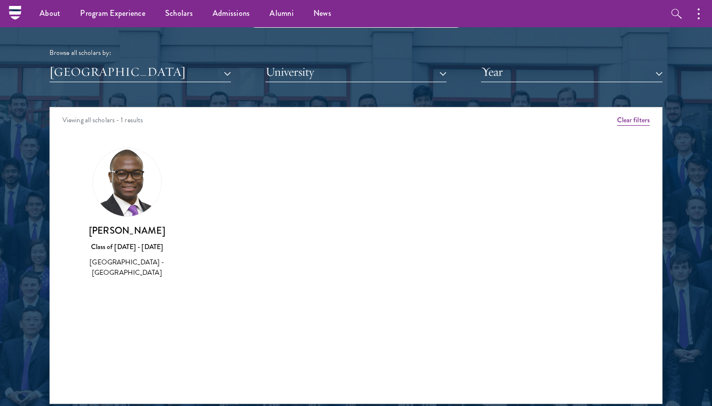
click at [108, 69] on button "[GEOGRAPHIC_DATA]" at bounding box center [140, 72] width 182 height 20
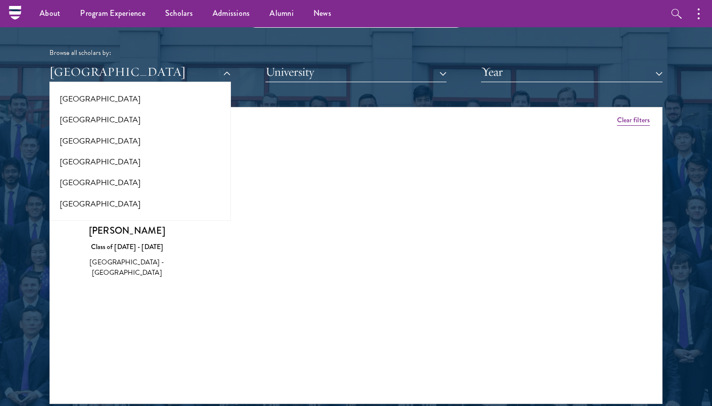
click at [99, 178] on button "[GEOGRAPHIC_DATA]" at bounding box center [140, 182] width 176 height 21
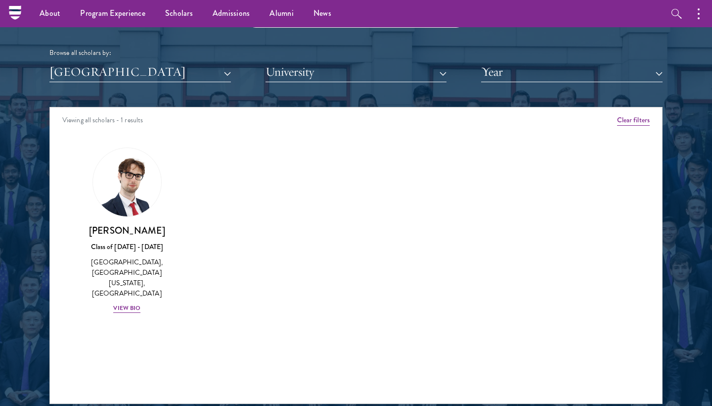
drag, startPoint x: 99, startPoint y: 178, endPoint x: 120, endPoint y: 67, distance: 112.6
click at [120, 67] on button "[GEOGRAPHIC_DATA]" at bounding box center [140, 72] width 182 height 20
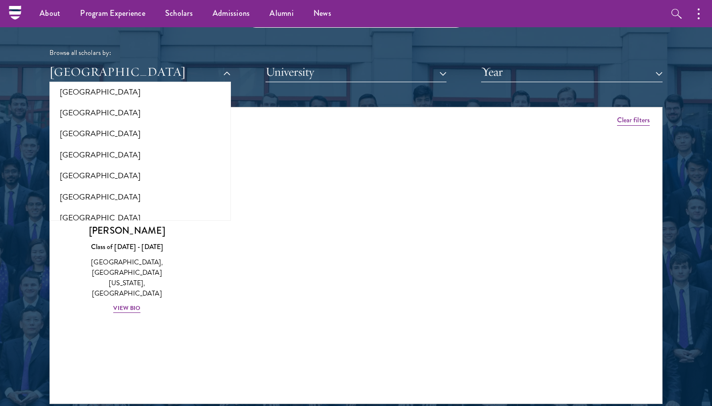
scroll to position [199, 0]
click at [91, 148] on button "[GEOGRAPHIC_DATA]" at bounding box center [140, 152] width 176 height 21
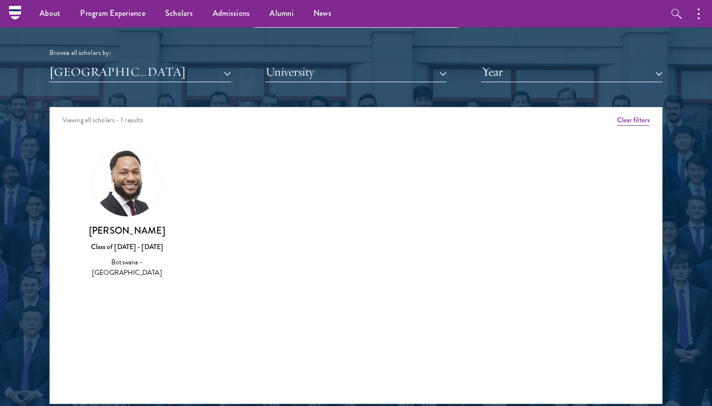
click at [116, 72] on button "[GEOGRAPHIC_DATA]" at bounding box center [140, 72] width 182 height 20
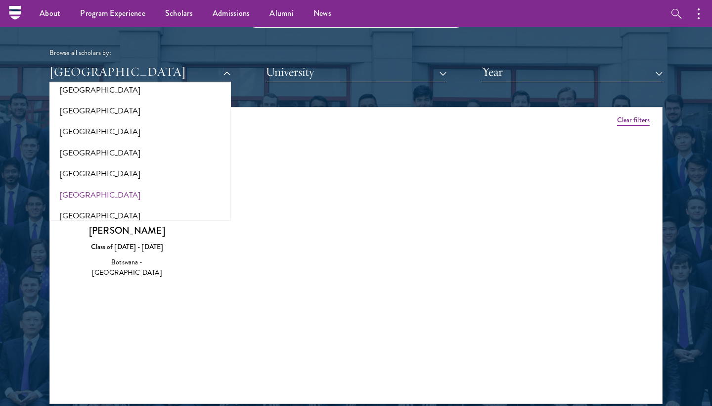
drag, startPoint x: 91, startPoint y: 148, endPoint x: 81, endPoint y: 188, distance: 41.2
click at [81, 188] on button "[GEOGRAPHIC_DATA]" at bounding box center [140, 195] width 176 height 21
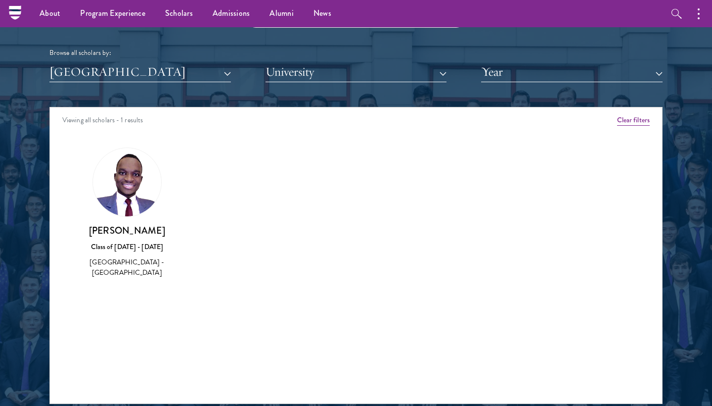
drag, startPoint x: 81, startPoint y: 188, endPoint x: 114, endPoint y: 54, distance: 138.4
click at [114, 54] on div "Browse all scholars by:" at bounding box center [355, 52] width 613 height 10
click at [118, 68] on button "[GEOGRAPHIC_DATA]" at bounding box center [140, 72] width 182 height 20
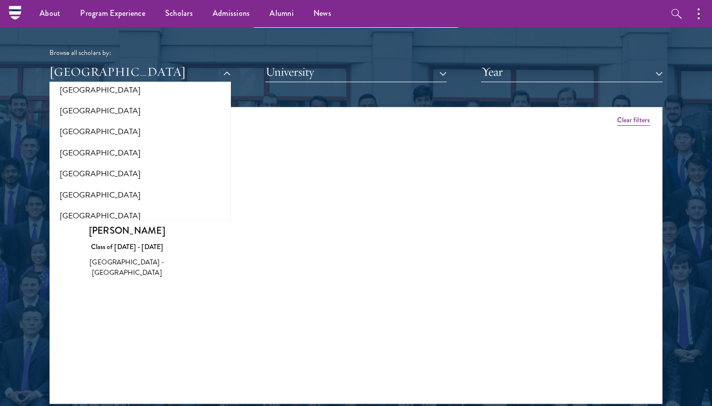
click at [118, 67] on button "[GEOGRAPHIC_DATA]" at bounding box center [140, 72] width 182 height 20
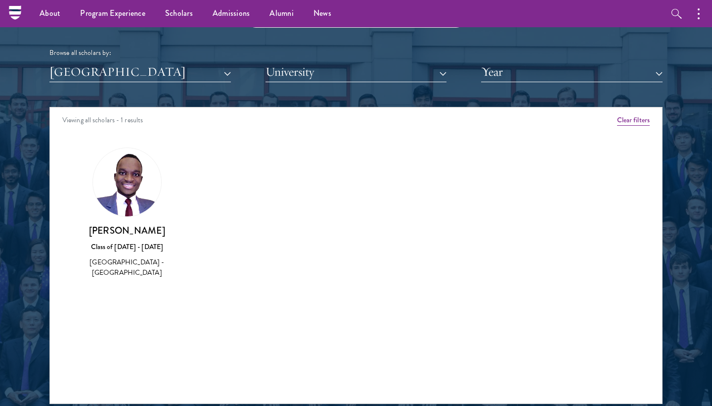
click at [118, 67] on button "[GEOGRAPHIC_DATA]" at bounding box center [140, 72] width 182 height 20
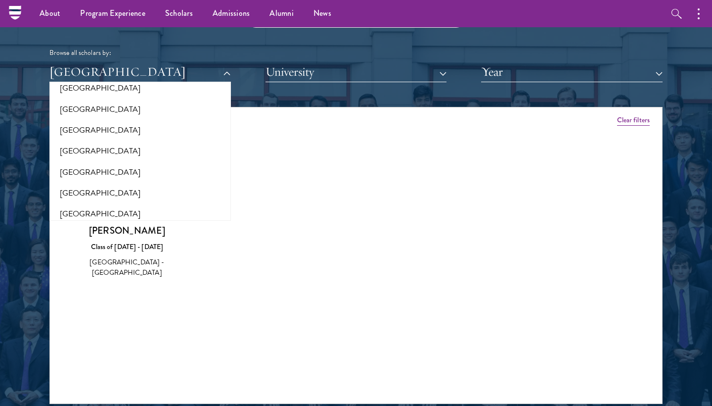
scroll to position [294, 0]
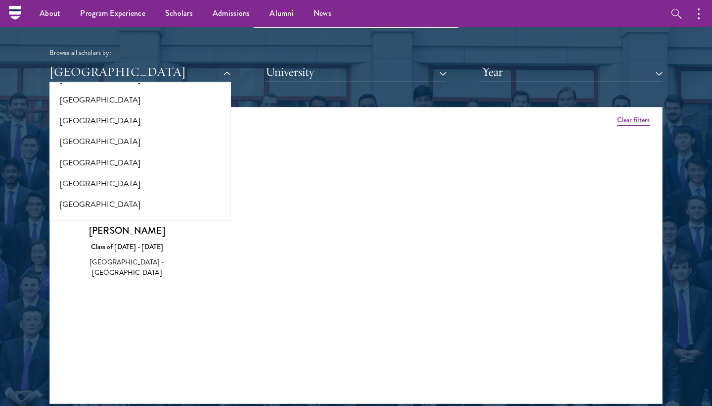
click at [79, 179] on button "[GEOGRAPHIC_DATA]" at bounding box center [140, 183] width 176 height 21
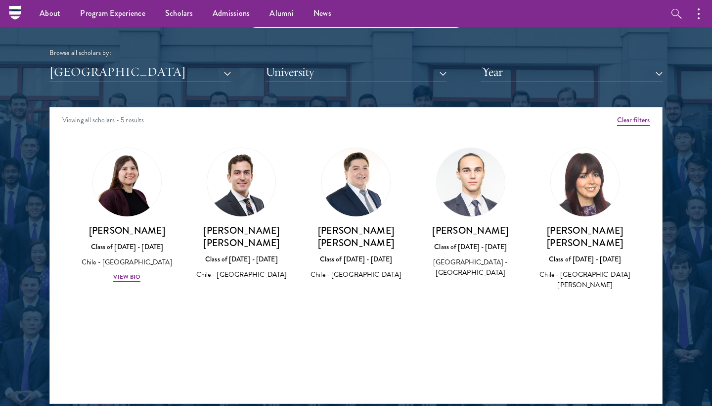
drag, startPoint x: 79, startPoint y: 179, endPoint x: 111, endPoint y: 63, distance: 120.1
click at [111, 63] on button "[GEOGRAPHIC_DATA]" at bounding box center [140, 72] width 182 height 20
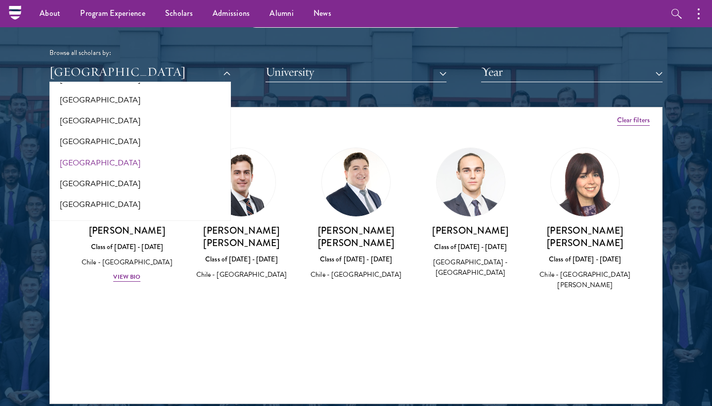
drag, startPoint x: 111, startPoint y: 63, endPoint x: 79, endPoint y: 156, distance: 98.6
click at [79, 156] on button "[GEOGRAPHIC_DATA]" at bounding box center [140, 162] width 176 height 21
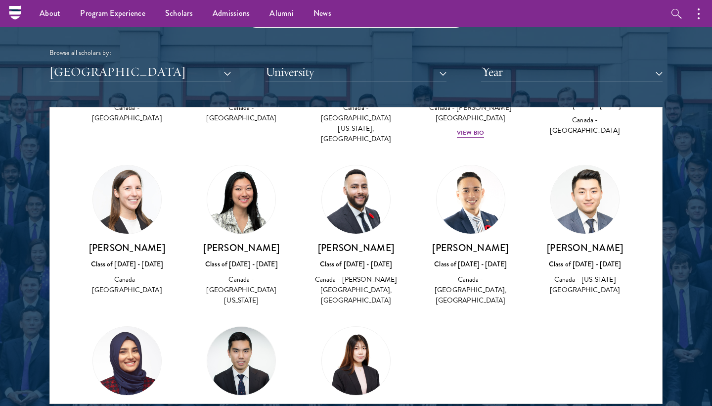
scroll to position [982, 0]
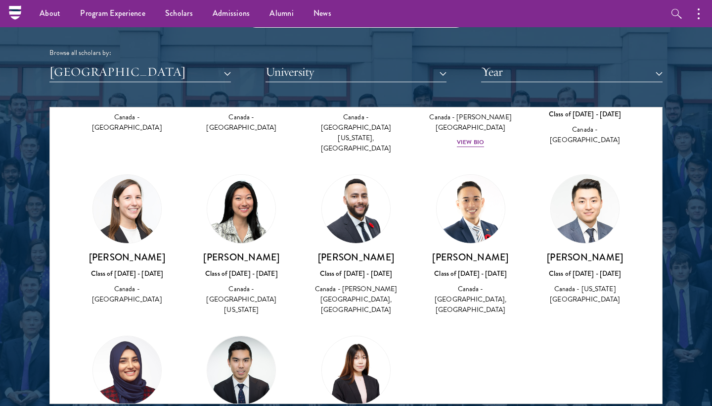
click at [245, 336] on img at bounding box center [241, 370] width 68 height 68
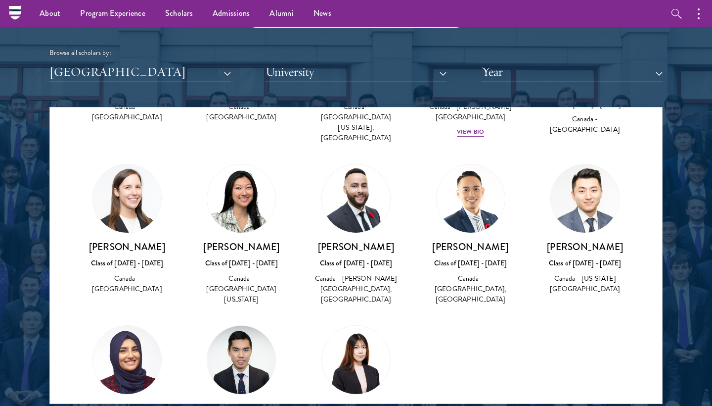
scroll to position [991, 0]
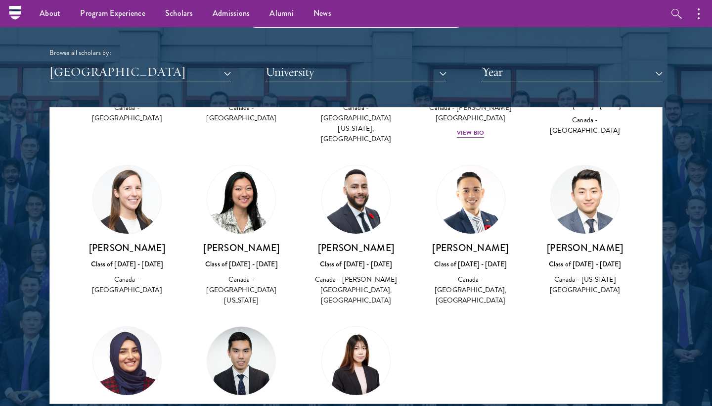
click at [360, 62] on button "University" at bounding box center [357, 72] width 182 height 20
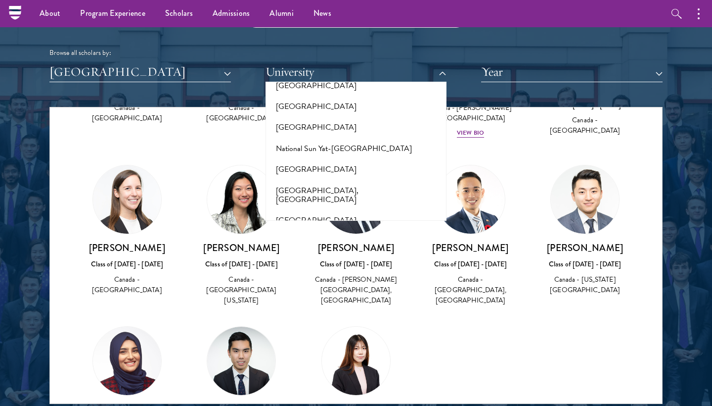
scroll to position [4229, 0]
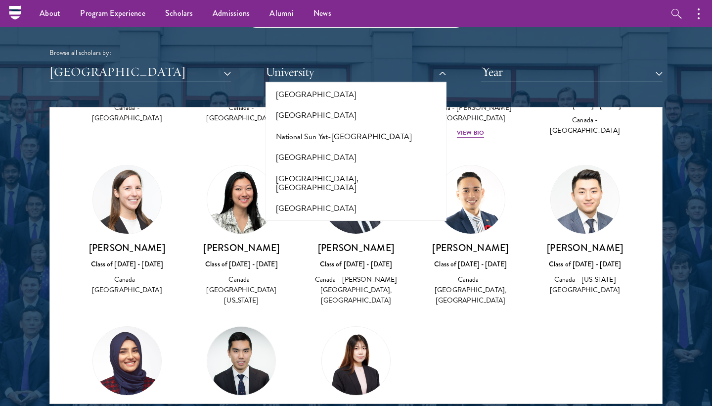
drag, startPoint x: 245, startPoint y: 271, endPoint x: 334, endPoint y: 152, distance: 148.8
click at [334, 375] on button "[GEOGRAPHIC_DATA], [GEOGRAPHIC_DATA]" at bounding box center [357, 390] width 176 height 30
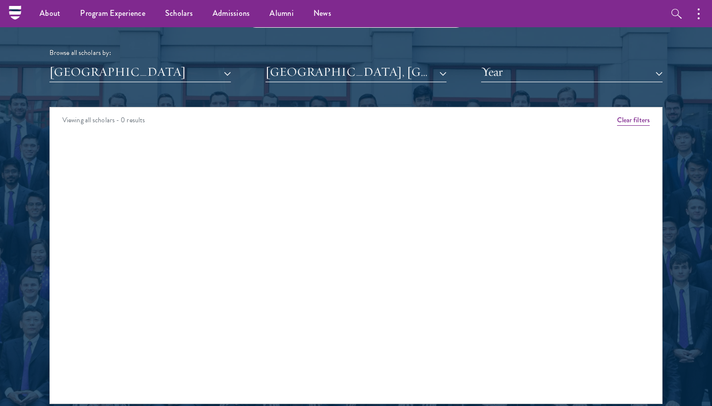
drag, startPoint x: 334, startPoint y: 152, endPoint x: 338, endPoint y: 68, distance: 84.2
click at [338, 68] on button "[GEOGRAPHIC_DATA], [GEOGRAPHIC_DATA]" at bounding box center [357, 72] width 182 height 20
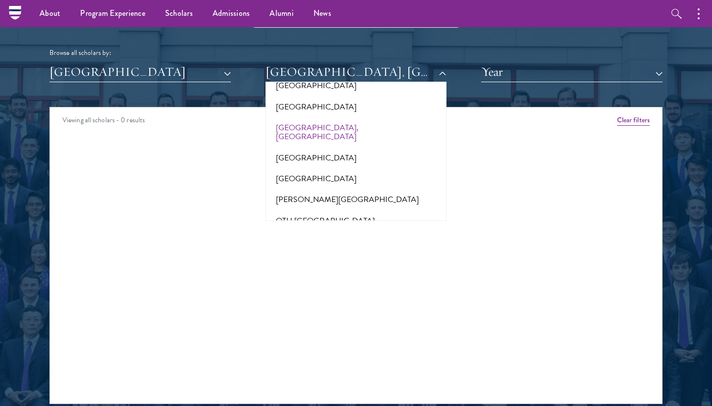
scroll to position [4440, 0]
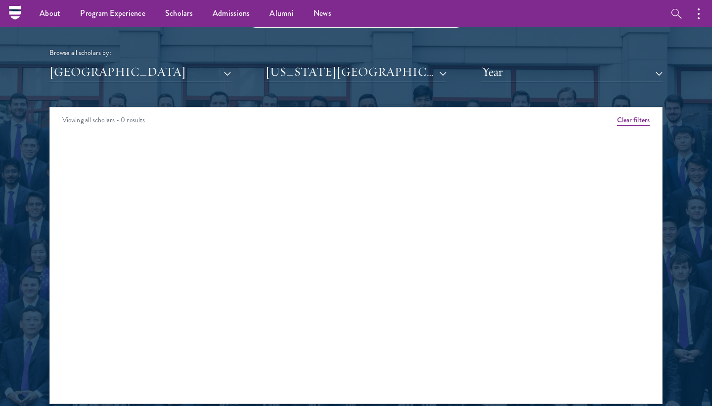
click at [346, 73] on button "[US_STATE][GEOGRAPHIC_DATA], [GEOGRAPHIC_DATA]" at bounding box center [357, 72] width 182 height 20
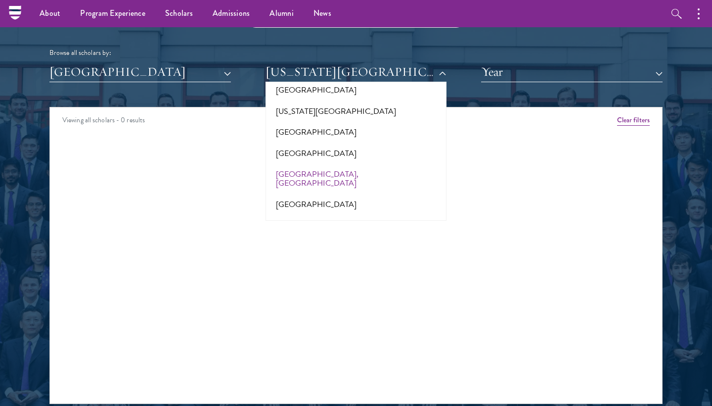
click at [316, 392] on button "[GEOGRAPHIC_DATA]" at bounding box center [357, 402] width 176 height 21
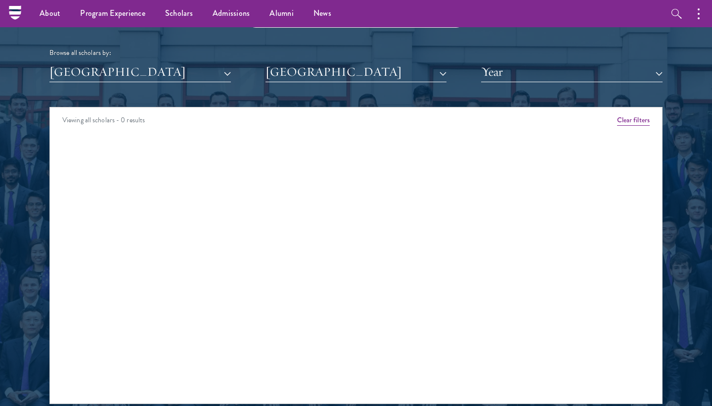
drag, startPoint x: 316, startPoint y: 146, endPoint x: 331, endPoint y: 70, distance: 77.8
click at [331, 70] on button "[GEOGRAPHIC_DATA]" at bounding box center [357, 72] width 182 height 20
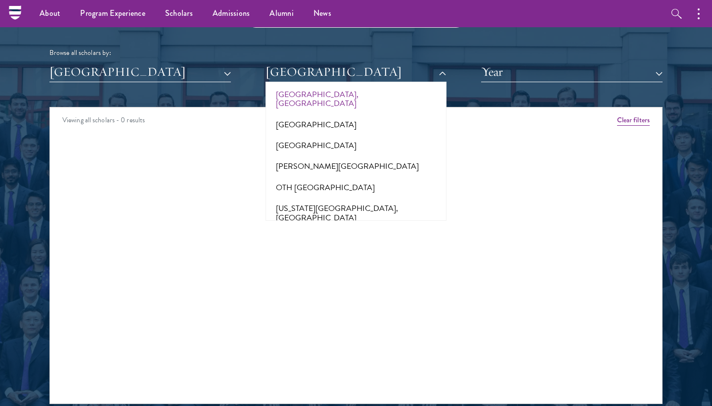
scroll to position [4576, 0]
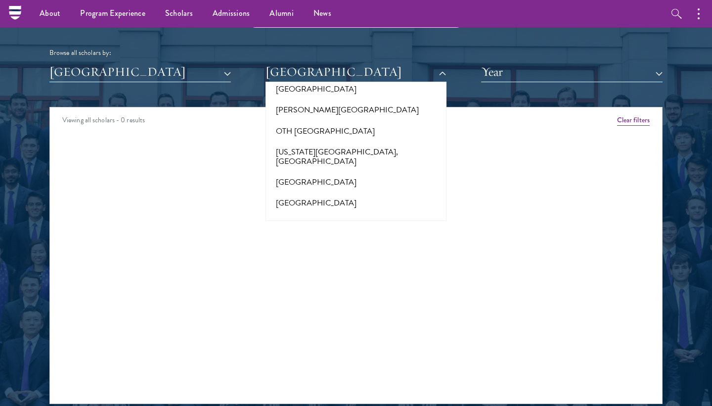
click at [323, 390] on button "[GEOGRAPHIC_DATA]" at bounding box center [357, 400] width 176 height 21
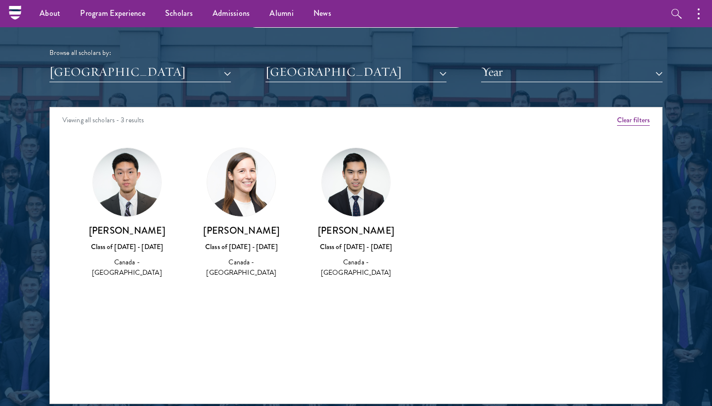
drag, startPoint x: 323, startPoint y: 132, endPoint x: 326, endPoint y: 72, distance: 60.4
click at [326, 72] on button "[GEOGRAPHIC_DATA]" at bounding box center [357, 72] width 182 height 20
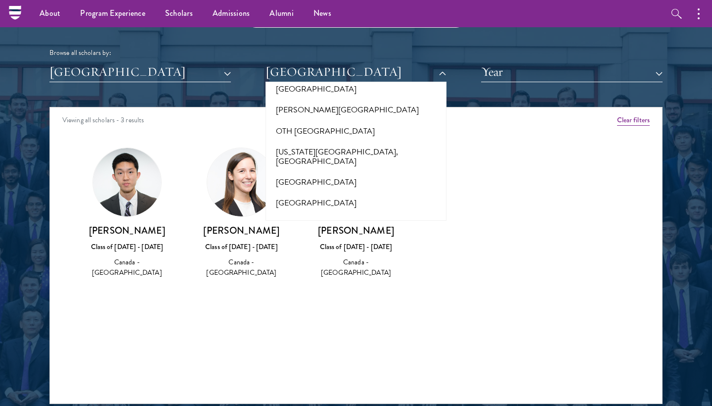
click at [326, 71] on button "[GEOGRAPHIC_DATA]" at bounding box center [357, 72] width 182 height 20
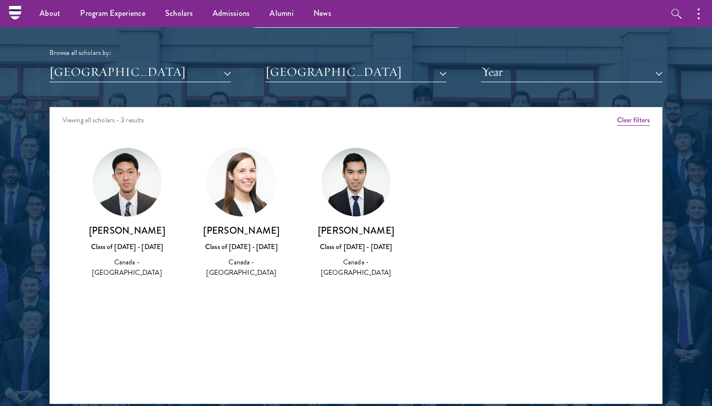
click at [215, 68] on button "[GEOGRAPHIC_DATA]" at bounding box center [140, 72] width 182 height 20
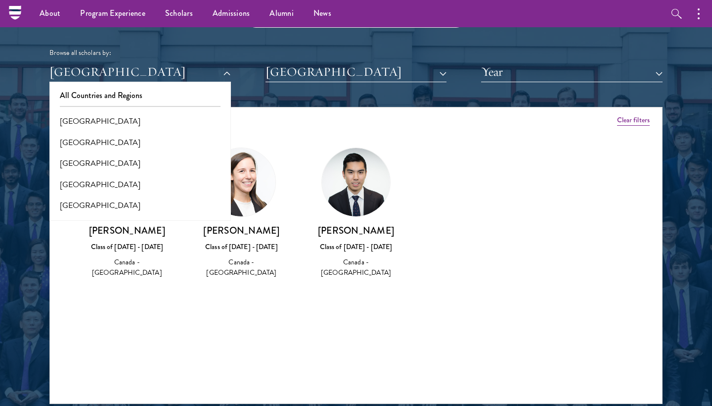
click at [105, 87] on button "All Countries and Regions" at bounding box center [140, 95] width 176 height 21
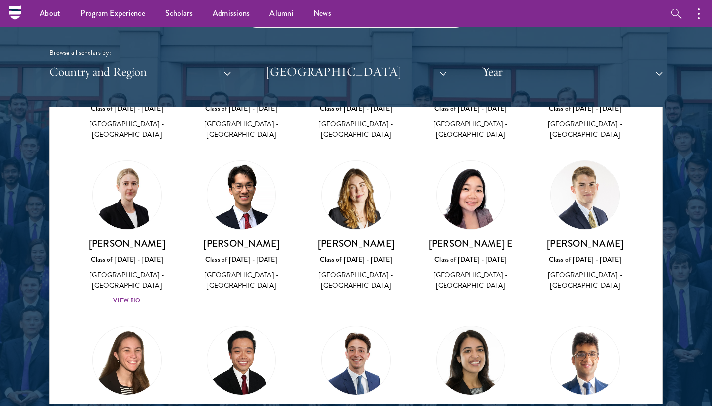
scroll to position [162, 0]
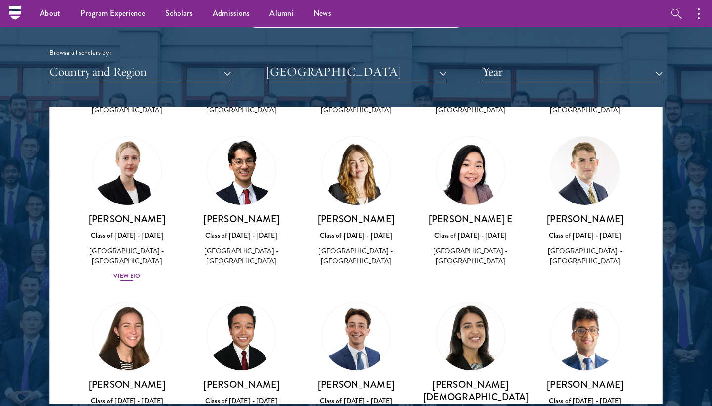
drag, startPoint x: 105, startPoint y: 87, endPoint x: 135, endPoint y: 271, distance: 186.9
click at [135, 271] on div "View Bio" at bounding box center [126, 275] width 27 height 9
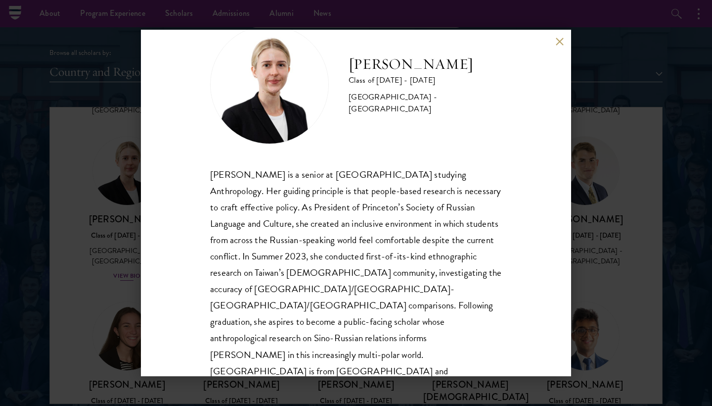
scroll to position [34, 0]
drag, startPoint x: 135, startPoint y: 271, endPoint x: 262, endPoint y: 194, distance: 148.5
click at [262, 194] on div "[PERSON_NAME] Class of [DATE] - [DATE] [GEOGRAPHIC_DATA] - [GEOGRAPHIC_DATA] [P…" at bounding box center [356, 203] width 430 height 346
copy div "Anthropology"
click at [338, 194] on div "[PERSON_NAME] is a senior at [GEOGRAPHIC_DATA] studying Anthropology. Her guidi…" at bounding box center [356, 281] width 292 height 229
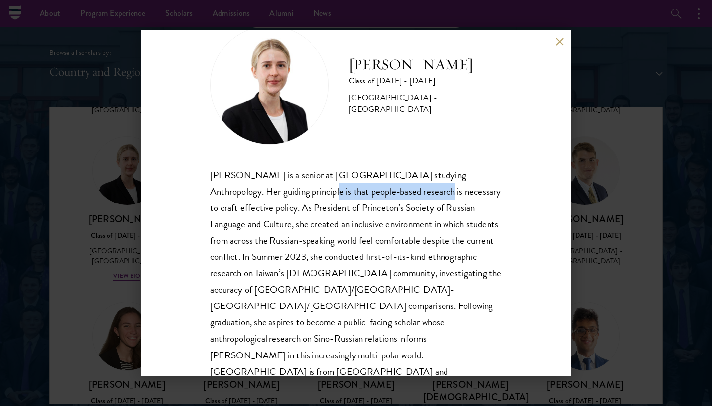
drag, startPoint x: 262, startPoint y: 194, endPoint x: 418, endPoint y: 194, distance: 156.3
click at [418, 194] on div "[PERSON_NAME] is a senior at [GEOGRAPHIC_DATA] studying Anthropology. Her guidi…" at bounding box center [356, 281] width 292 height 229
click at [419, 194] on div "[PERSON_NAME] is a senior at [GEOGRAPHIC_DATA] studying Anthropology. Her guidi…" at bounding box center [356, 281] width 292 height 229
drag, startPoint x: 418, startPoint y: 194, endPoint x: 558, endPoint y: 44, distance: 205.5
click at [558, 44] on button at bounding box center [559, 41] width 8 height 8
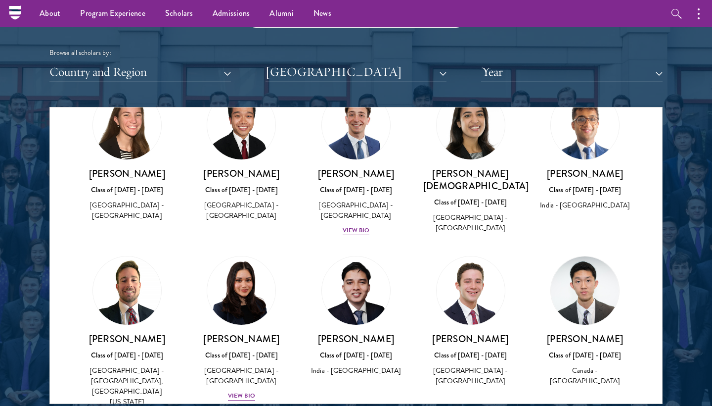
scroll to position [374, 0]
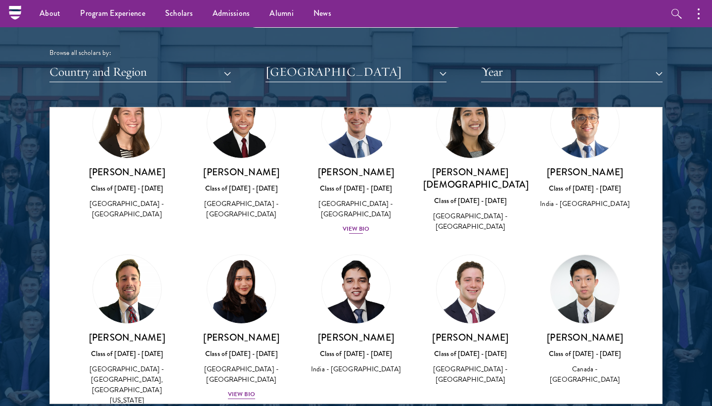
drag, startPoint x: 558, startPoint y: 44, endPoint x: 364, endPoint y: 225, distance: 266.0
click at [364, 225] on div "View Bio" at bounding box center [356, 228] width 27 height 9
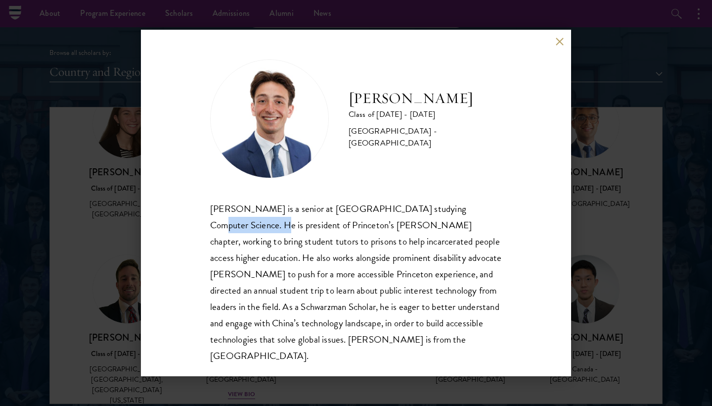
drag, startPoint x: 364, startPoint y: 225, endPoint x: 238, endPoint y: 224, distance: 125.1
click at [238, 224] on div "[PERSON_NAME] is a senior at [GEOGRAPHIC_DATA] studying Computer Science. He is…" at bounding box center [356, 281] width 292 height 163
click at [557, 37] on button at bounding box center [559, 41] width 8 height 8
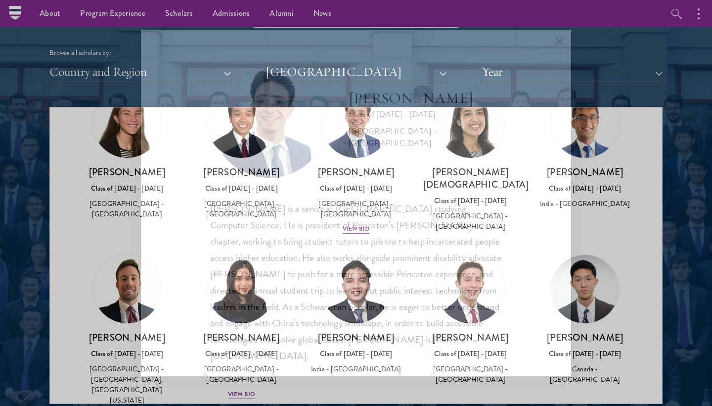
click at [560, 37] on button at bounding box center [559, 41] width 8 height 8
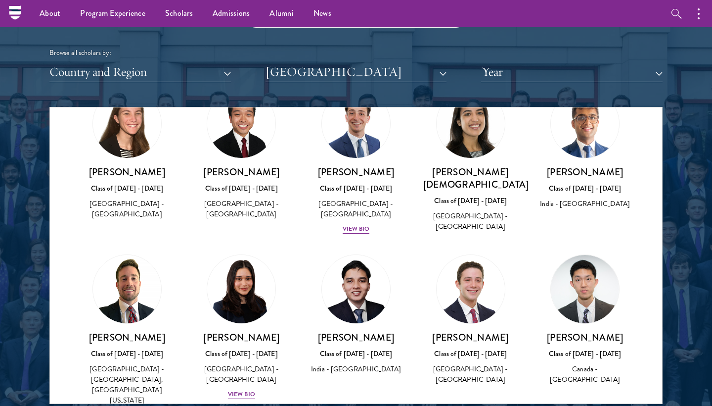
scroll to position [343, 0]
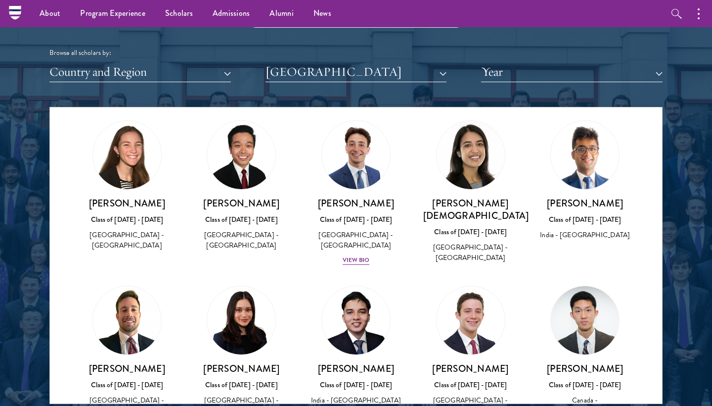
click at [358, 169] on img at bounding box center [356, 155] width 68 height 68
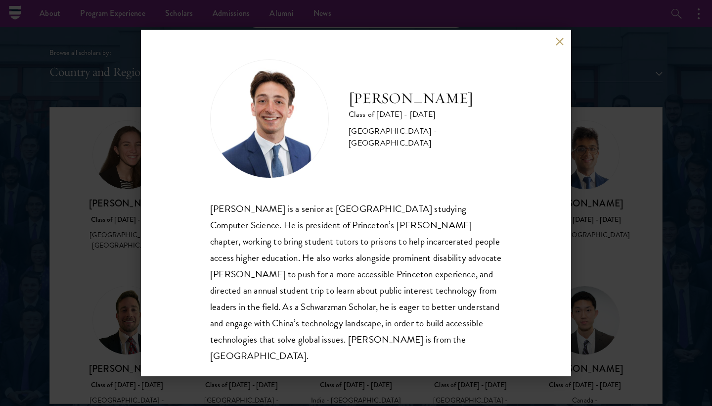
click at [559, 40] on button at bounding box center [559, 41] width 8 height 8
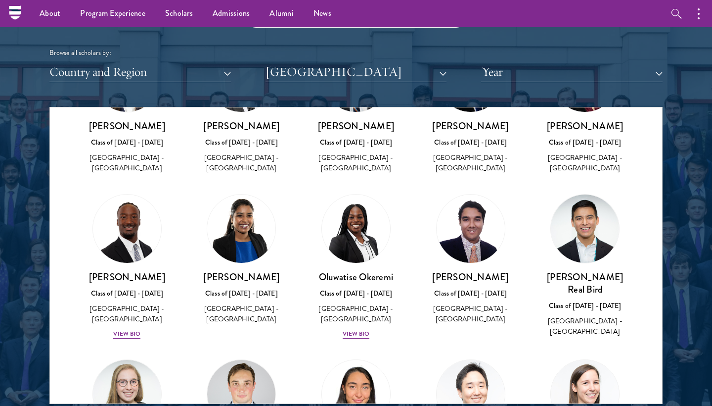
scroll to position [758, 0]
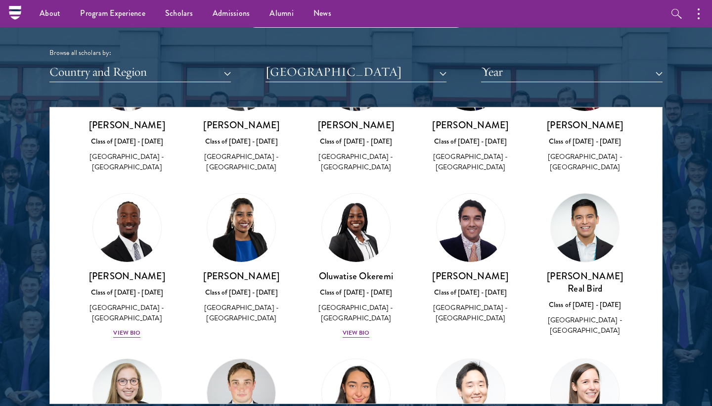
click at [367, 240] on img at bounding box center [356, 227] width 68 height 68
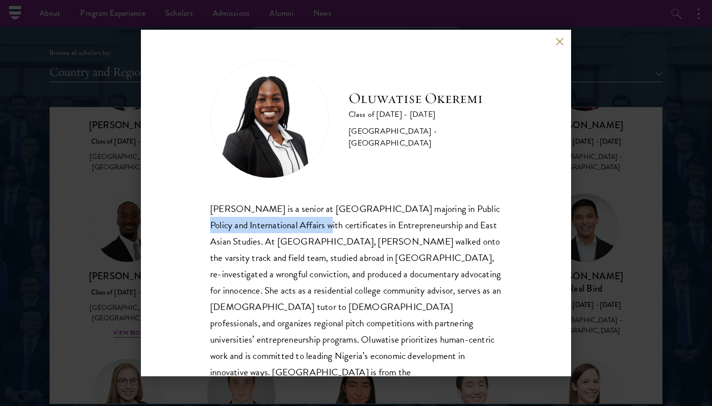
drag, startPoint x: 559, startPoint y: 40, endPoint x: 311, endPoint y: 222, distance: 307.8
click at [311, 222] on div "[PERSON_NAME] is a senior at [GEOGRAPHIC_DATA] majoring in Public Policy and In…" at bounding box center [356, 298] width 292 height 196
click at [565, 38] on div "Oluwatise Okeremi Class of [DATE] - [DATE] [GEOGRAPHIC_DATA] - [GEOGRAPHIC_DATA…" at bounding box center [356, 203] width 430 height 346
click at [562, 38] on button at bounding box center [559, 41] width 8 height 8
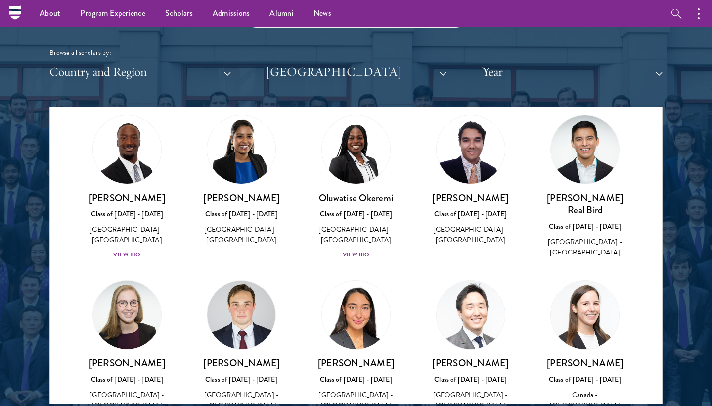
scroll to position [837, 0]
drag, startPoint x: 562, startPoint y: 38, endPoint x: 363, endPoint y: 145, distance: 226.2
click at [363, 145] on img at bounding box center [356, 148] width 75 height 75
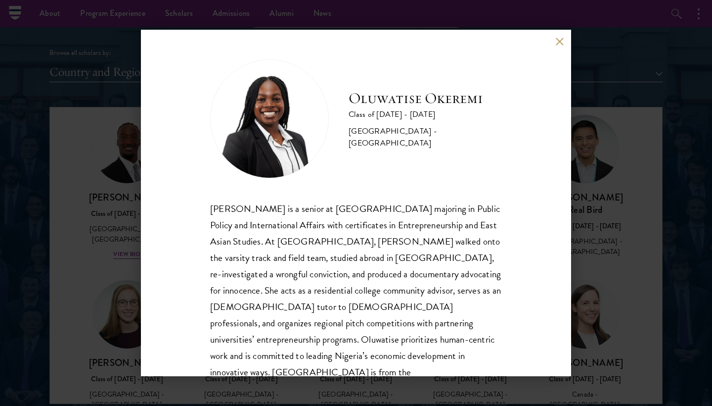
drag, startPoint x: 363, startPoint y: 145, endPoint x: 560, endPoint y: 42, distance: 223.0
click at [560, 42] on button at bounding box center [559, 41] width 8 height 8
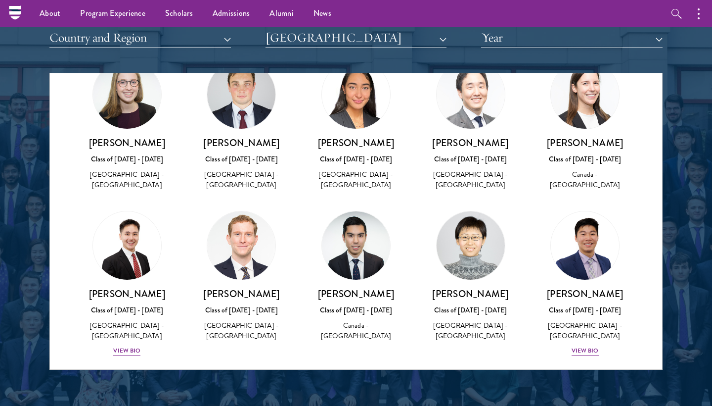
scroll to position [1028, 0]
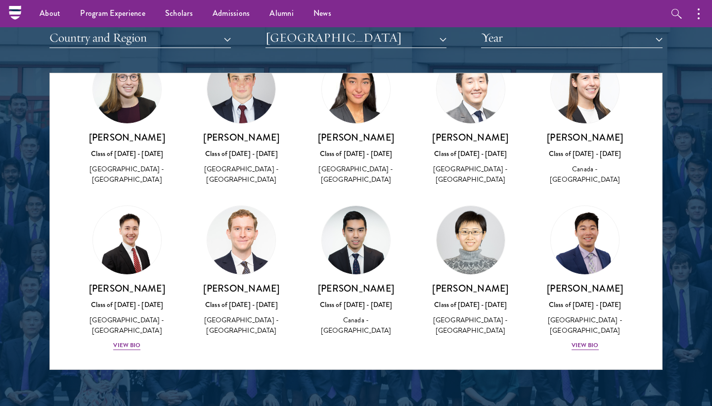
click at [484, 241] on img at bounding box center [471, 240] width 68 height 68
drag, startPoint x: 560, startPoint y: 42, endPoint x: 473, endPoint y: 250, distance: 226.2
click at [473, 250] on img at bounding box center [471, 240] width 68 height 68
click at [469, 287] on h3 "[PERSON_NAME]" at bounding box center [470, 288] width 95 height 12
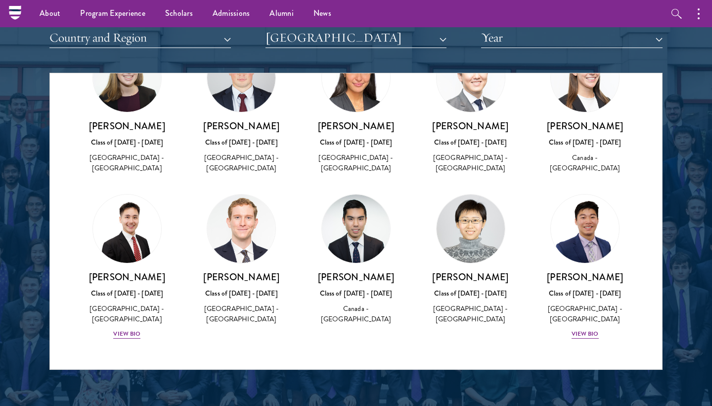
scroll to position [1045, 0]
click at [591, 330] on div "View Bio" at bounding box center [585, 333] width 27 height 9
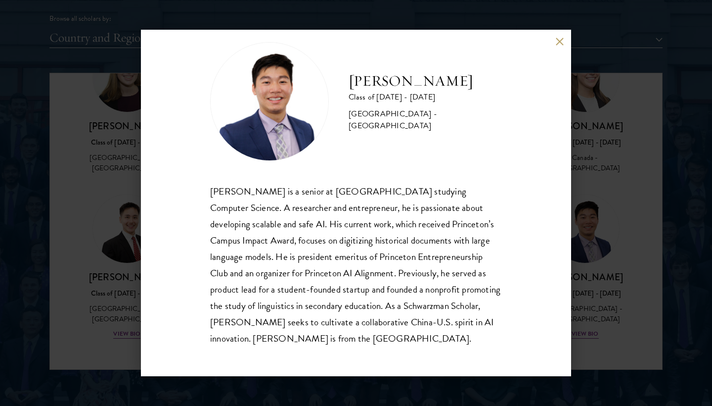
scroll to position [1309, 0]
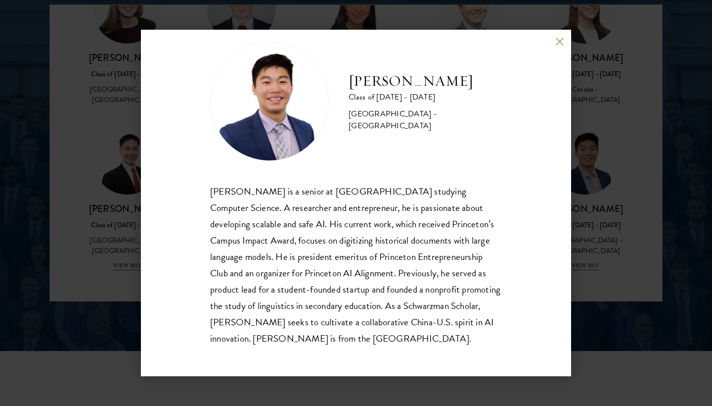
drag, startPoint x: 591, startPoint y: 330, endPoint x: 563, endPoint y: 45, distance: 287.3
click at [563, 45] on button at bounding box center [559, 41] width 8 height 8
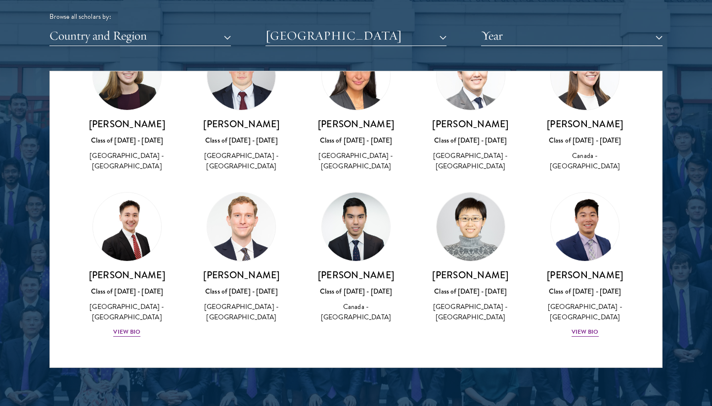
scroll to position [1245, 0]
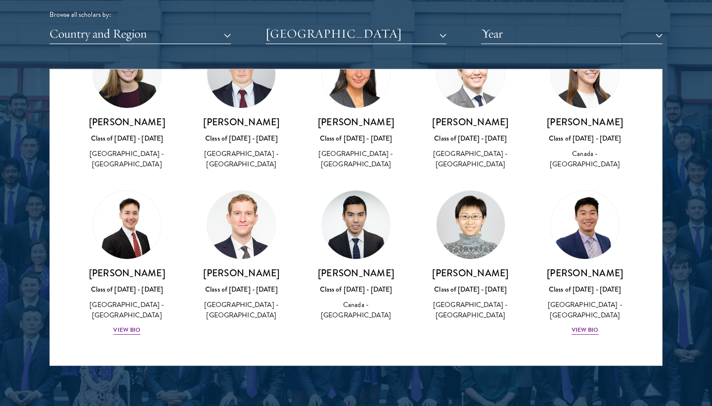
click at [127, 326] on div "View Bio" at bounding box center [126, 329] width 27 height 9
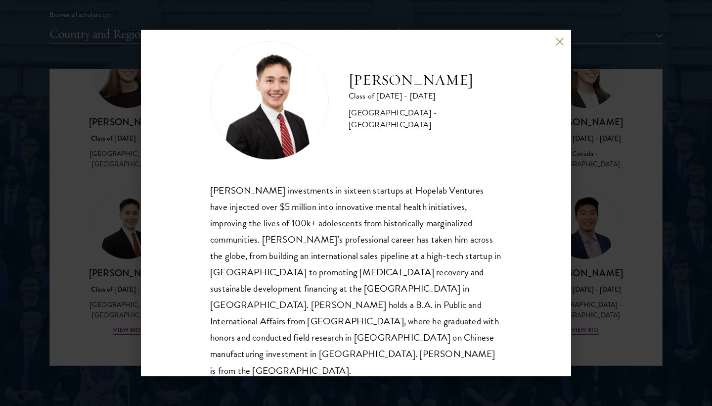
scroll to position [17, 0]
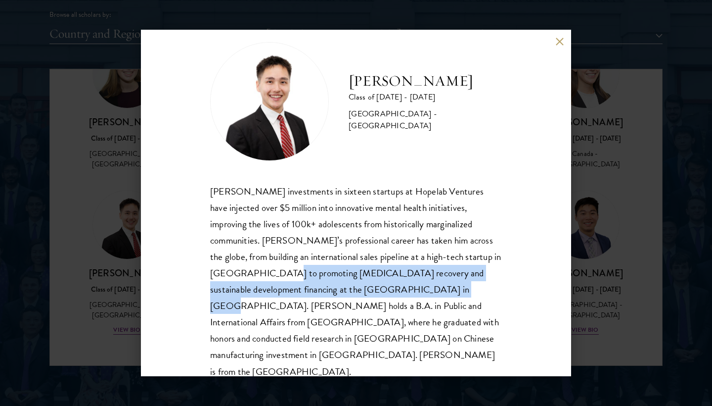
drag, startPoint x: 563, startPoint y: 45, endPoint x: 365, endPoint y: 279, distance: 307.5
click at [365, 279] on div "[PERSON_NAME] investments in sixteen startups at Hopelab Ventures have injected…" at bounding box center [356, 281] width 292 height 196
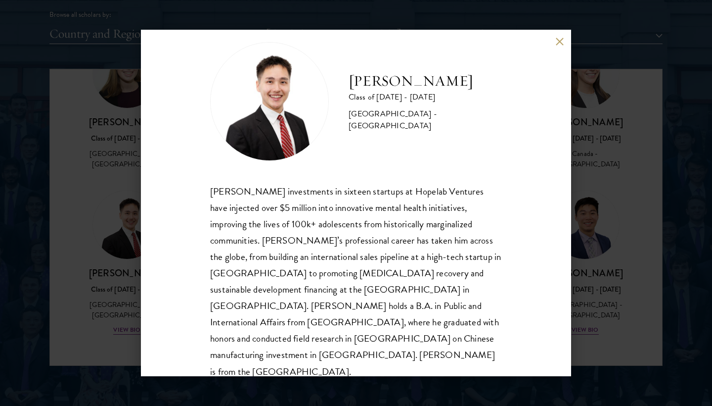
click at [560, 44] on button at bounding box center [559, 41] width 8 height 8
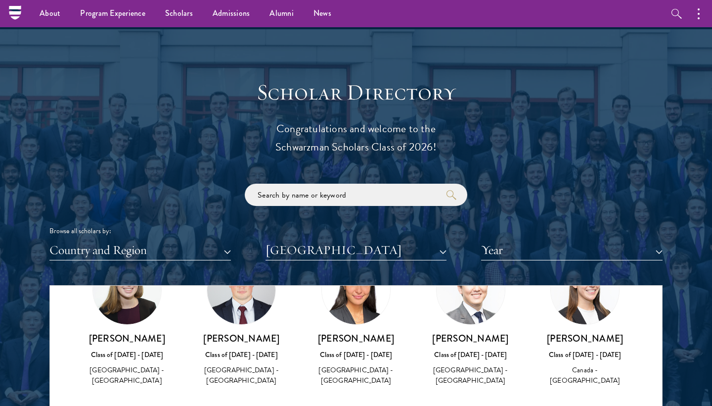
scroll to position [632, 0]
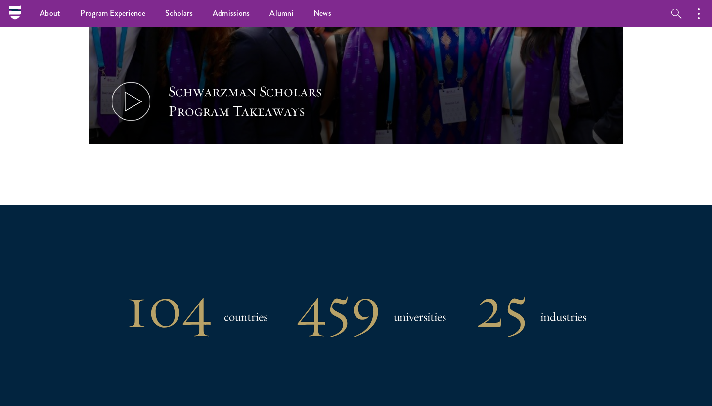
click at [285, 11] on link "Alumni" at bounding box center [282, 13] width 44 height 27
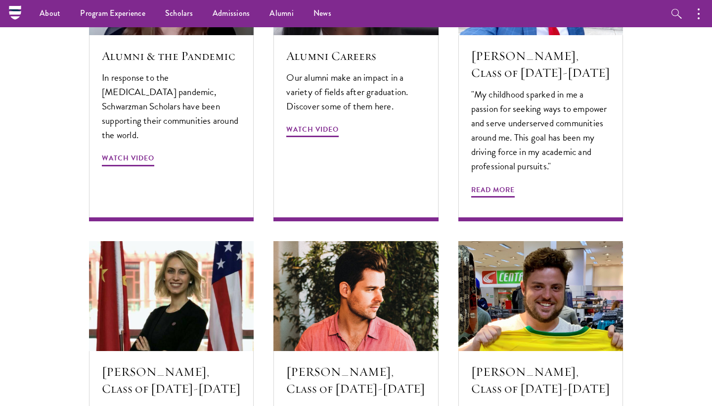
scroll to position [3026, 0]
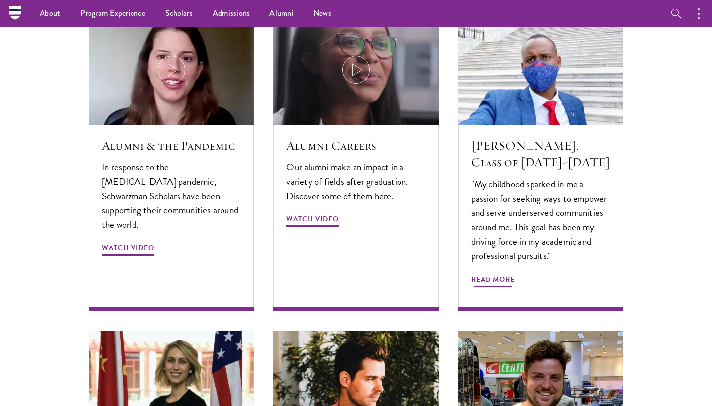
drag, startPoint x: 534, startPoint y: 251, endPoint x: 499, endPoint y: 115, distance: 140.8
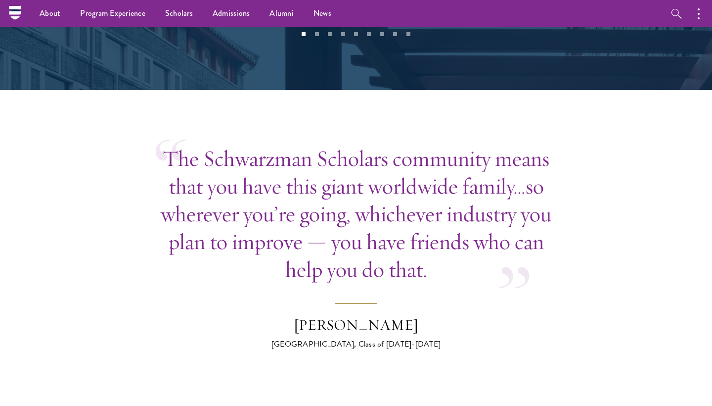
scroll to position [2454, 0]
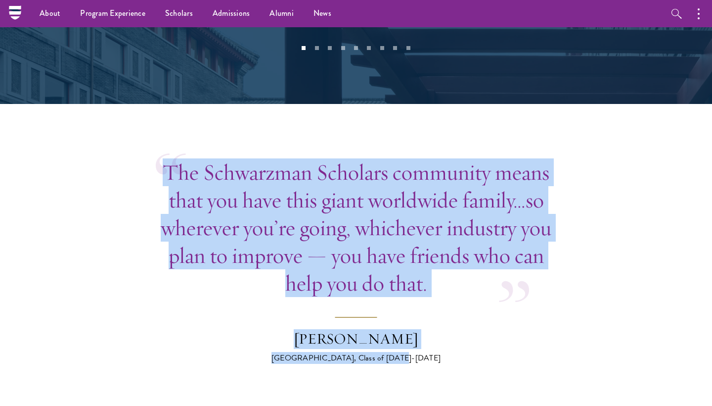
drag, startPoint x: 513, startPoint y: 119, endPoint x: 427, endPoint y: 331, distance: 228.4
click at [427, 331] on blockquote "The Schwarzman Scholars community means that you have this giant worldwide fami…" at bounding box center [356, 260] width 401 height 205
click at [428, 352] on div "United States, Class of 2019-2020" at bounding box center [356, 358] width 173 height 12
drag, startPoint x: 427, startPoint y: 331, endPoint x: 153, endPoint y: 141, distance: 333.4
click at [153, 158] on section "The Schwarzman Scholars community means that you have this giant worldwide fami…" at bounding box center [356, 260] width 712 height 205
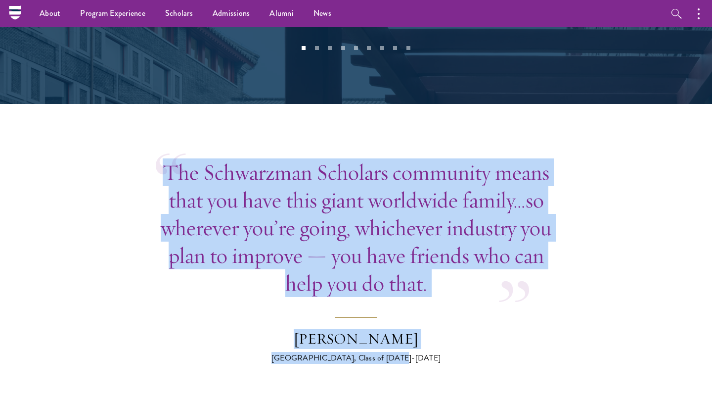
click at [153, 158] on section "The Schwarzman Scholars community means that you have this giant worldwide fami…" at bounding box center [356, 260] width 712 height 205
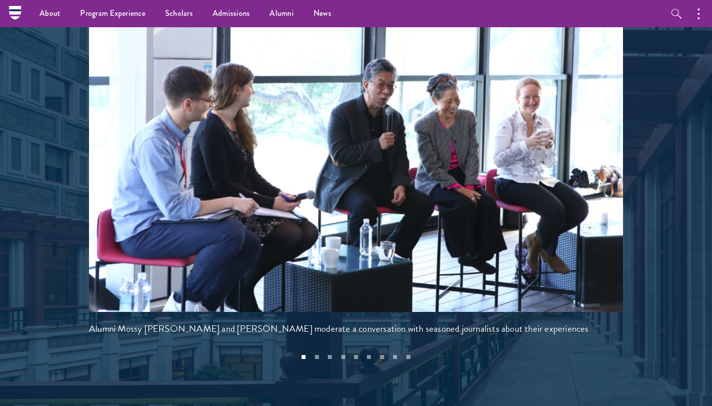
scroll to position [2101, 0]
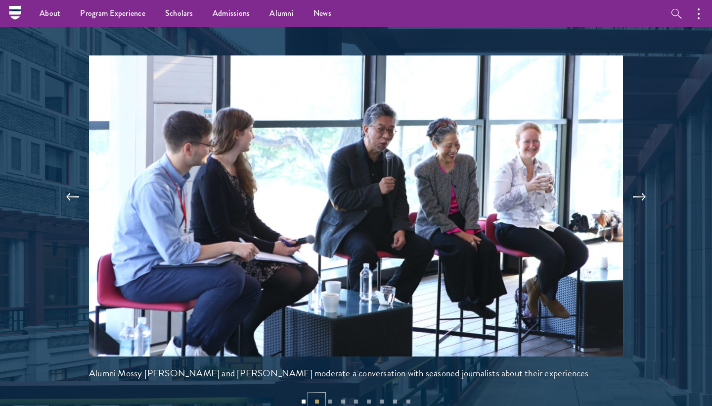
drag, startPoint x: 153, startPoint y: 141, endPoint x: 319, endPoint y: 374, distance: 286.0
click at [319, 394] on button "2" at bounding box center [316, 400] width 13 height 13
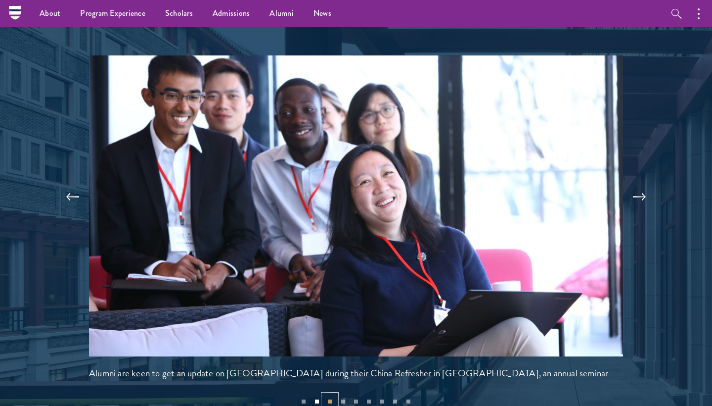
click at [336, 394] on button "3" at bounding box center [329, 400] width 13 height 13
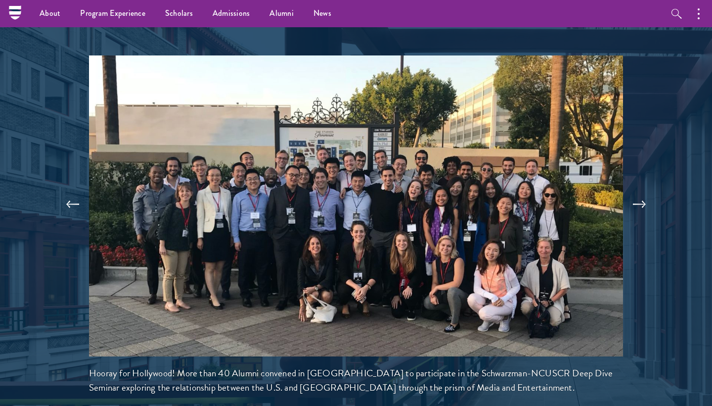
drag, startPoint x: 319, startPoint y: 374, endPoint x: 357, endPoint y: 387, distance: 40.2
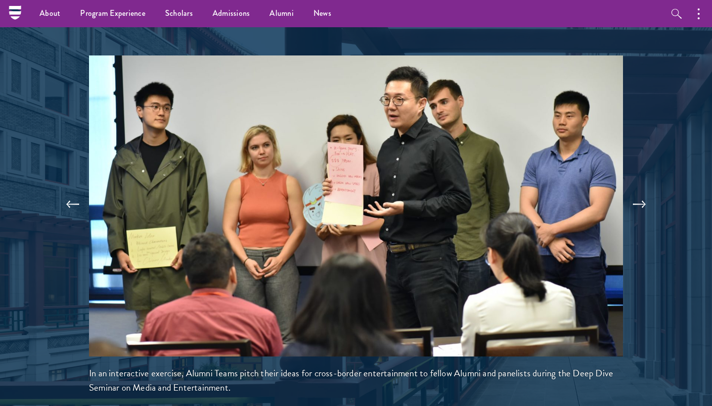
drag, startPoint x: 357, startPoint y: 387, endPoint x: 369, endPoint y: 387, distance: 11.9
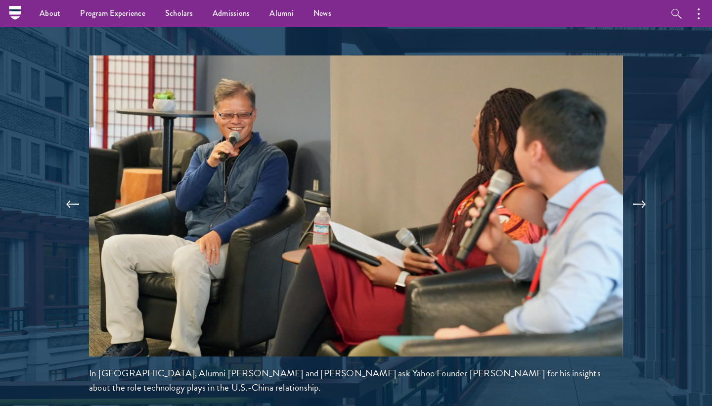
drag, startPoint x: 369, startPoint y: 387, endPoint x: 383, endPoint y: 389, distance: 14.4
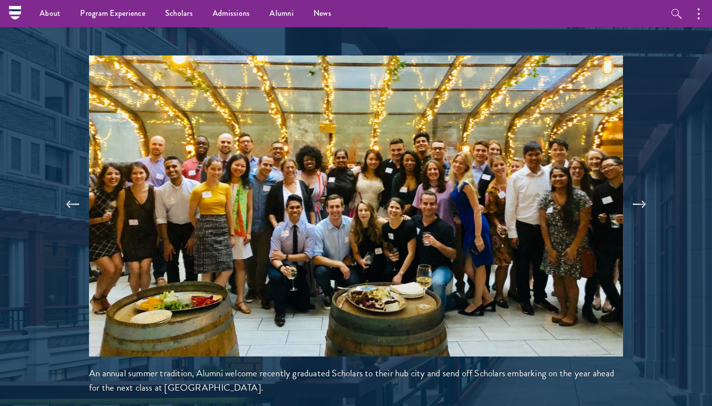
drag, startPoint x: 383, startPoint y: 389, endPoint x: 398, endPoint y: 388, distance: 15.4
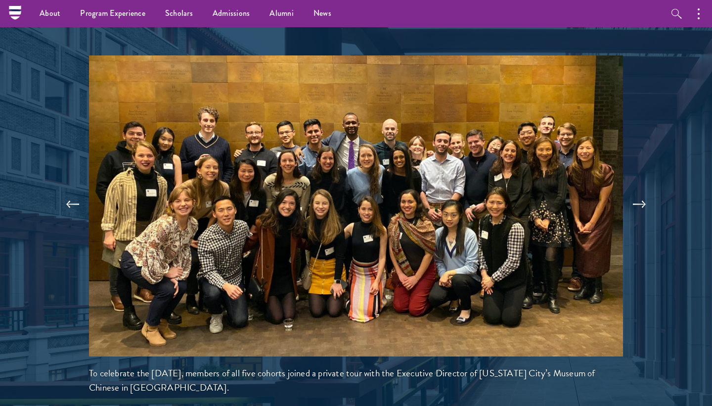
drag, startPoint x: 398, startPoint y: 388, endPoint x: 407, endPoint y: 388, distance: 8.9
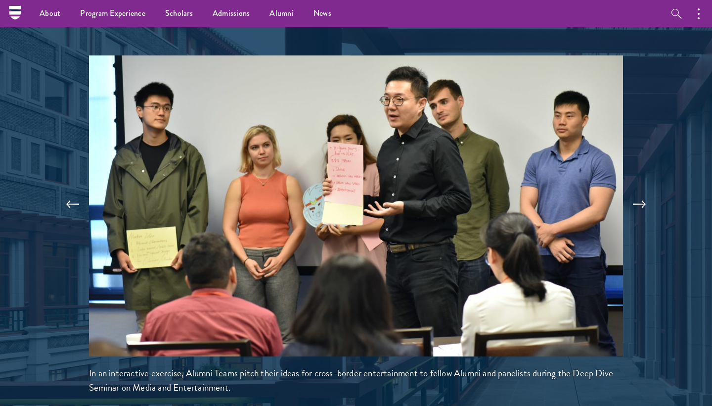
drag, startPoint x: 407, startPoint y: 388, endPoint x: 338, endPoint y: 389, distance: 69.3
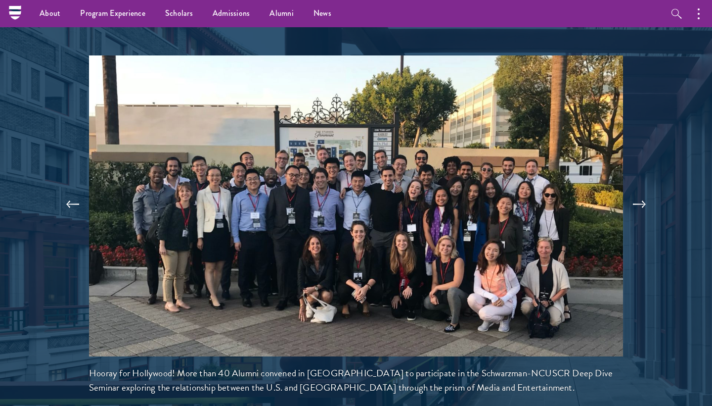
drag, startPoint x: 338, startPoint y: 389, endPoint x: 326, endPoint y: 390, distance: 11.9
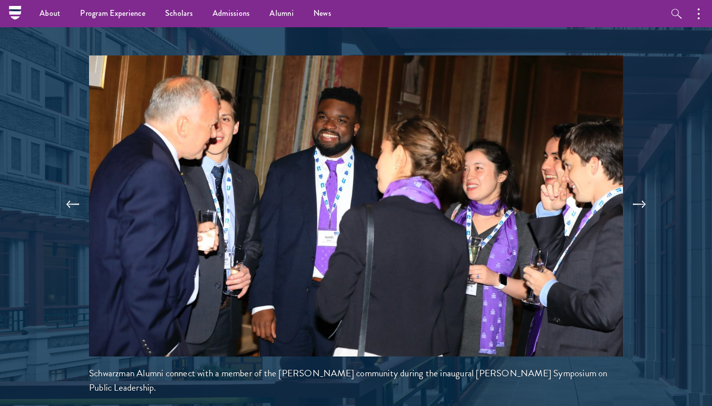
drag, startPoint x: 326, startPoint y: 390, endPoint x: 313, endPoint y: 389, distance: 12.9
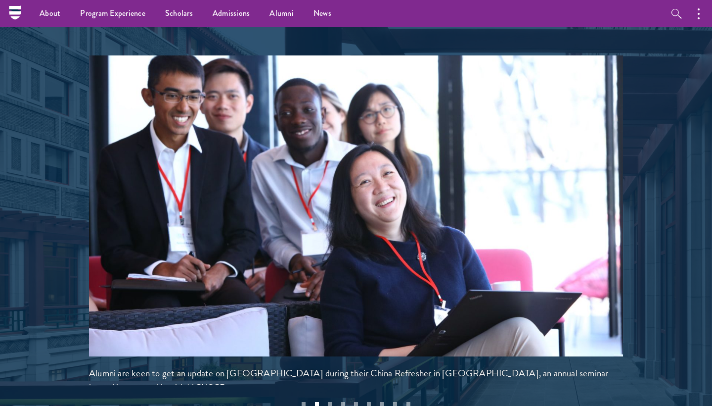
drag, startPoint x: 313, startPoint y: 389, endPoint x: 303, endPoint y: 390, distance: 9.9
click at [303, 390] on div at bounding box center [356, 106] width 712 height 707
click at [302, 394] on button "1" at bounding box center [303, 400] width 13 height 13
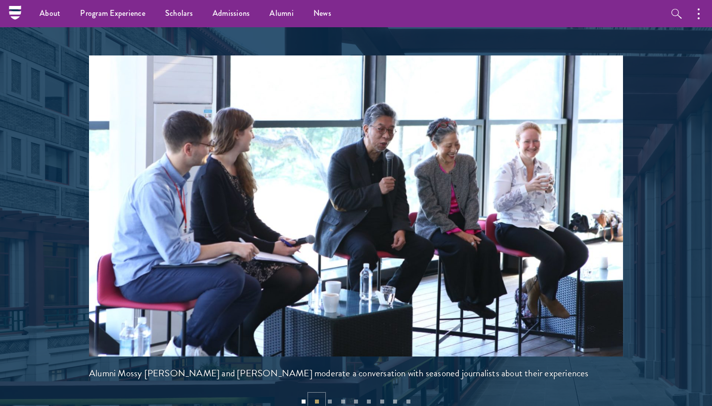
click at [319, 394] on button "2" at bounding box center [316, 400] width 13 height 13
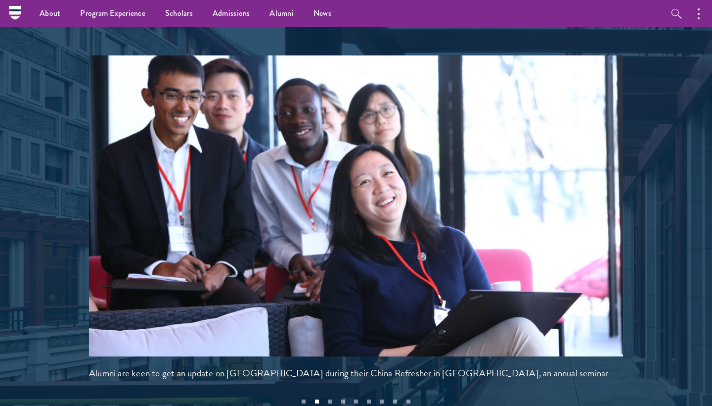
click at [330, 405] on div at bounding box center [356, 105] width 712 height 704
drag, startPoint x: 303, startPoint y: 390, endPoint x: 306, endPoint y: 377, distance: 12.6
click at [306, 394] on button "1" at bounding box center [303, 400] width 13 height 13
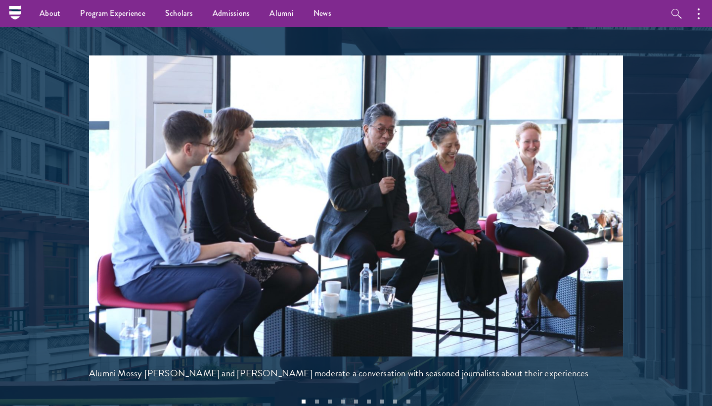
drag, startPoint x: 306, startPoint y: 377, endPoint x: 323, endPoint y: 389, distance: 20.6
click at [323, 389] on div at bounding box center [356, 105] width 712 height 704
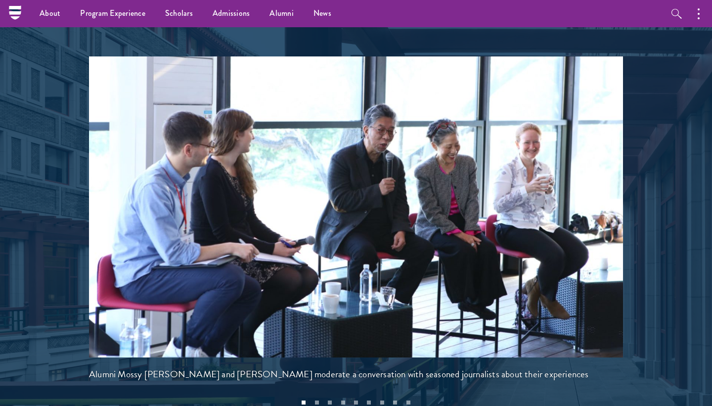
scroll to position [2091, 0]
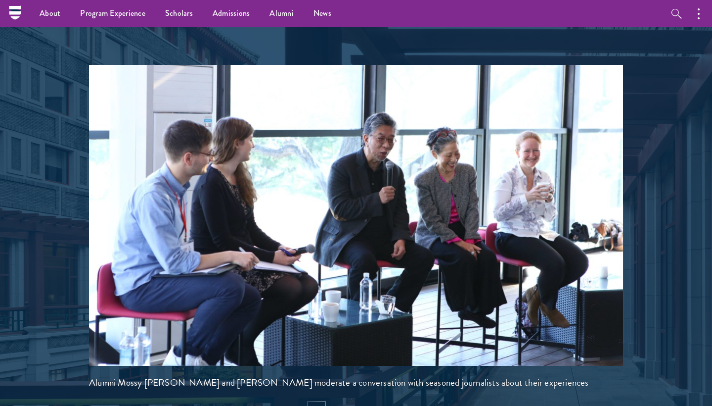
click at [318, 404] on button "2" at bounding box center [316, 410] width 13 height 13
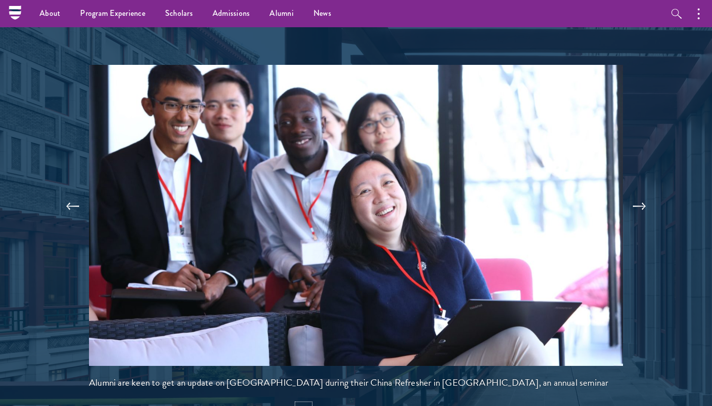
drag, startPoint x: 323, startPoint y: 389, endPoint x: 298, endPoint y: 385, distance: 24.6
click at [298, 404] on button "1" at bounding box center [303, 410] width 13 height 13
